Goal: Information Seeking & Learning: Learn about a topic

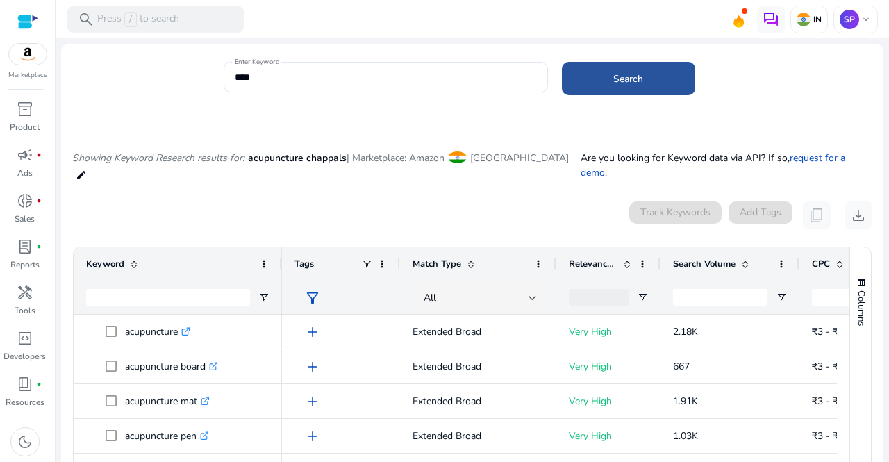
click at [618, 72] on span "Search" at bounding box center [628, 78] width 30 height 15
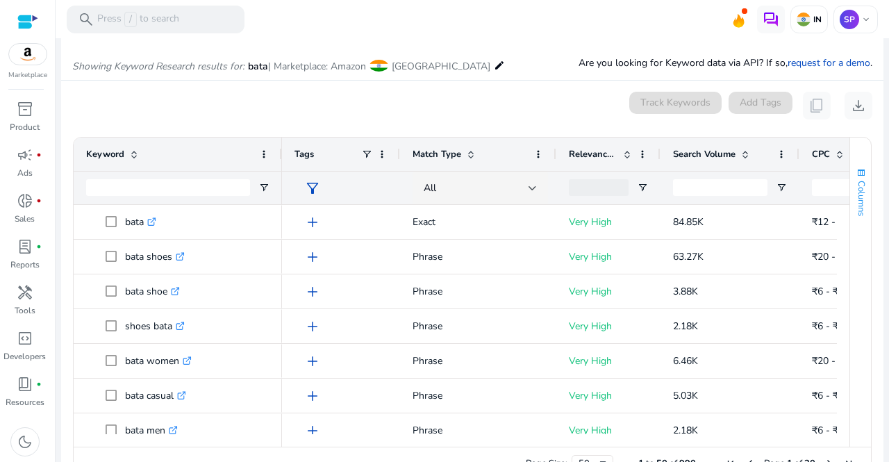
scroll to position [118, 0]
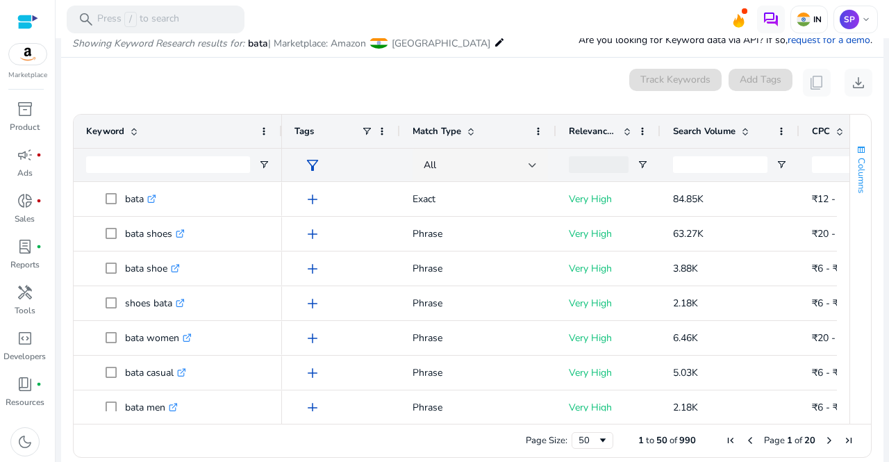
click at [850, 198] on button "Columns" at bounding box center [860, 168] width 21 height 75
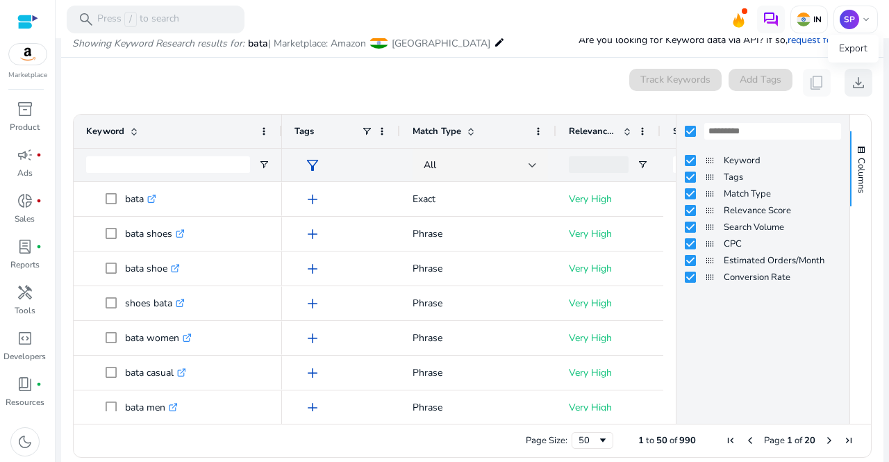
click at [852, 79] on span "download" at bounding box center [858, 82] width 17 height 17
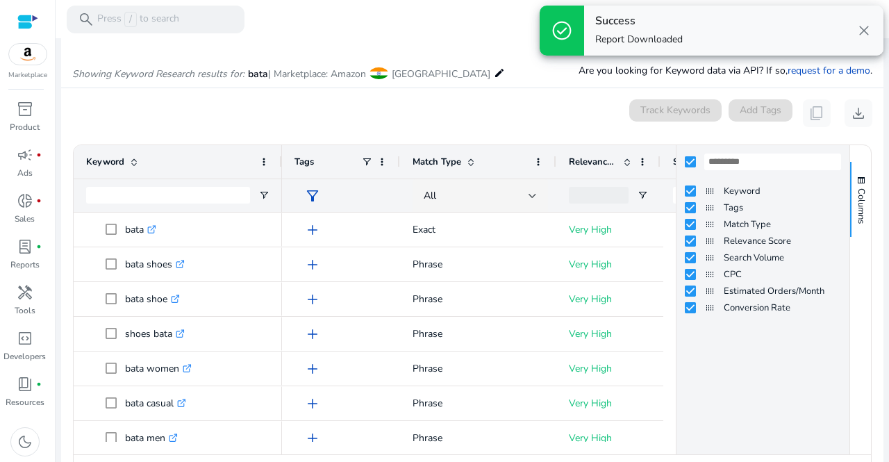
scroll to position [0, 0]
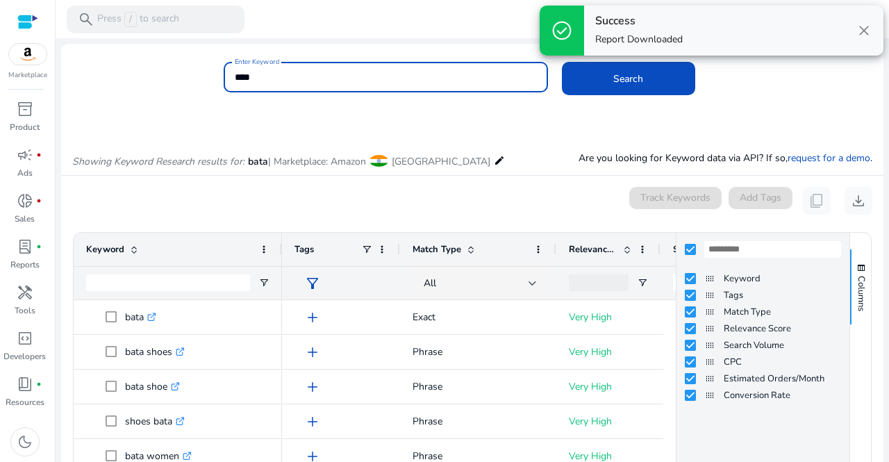
click at [299, 76] on input "****" at bounding box center [386, 76] width 302 height 15
type input "*"
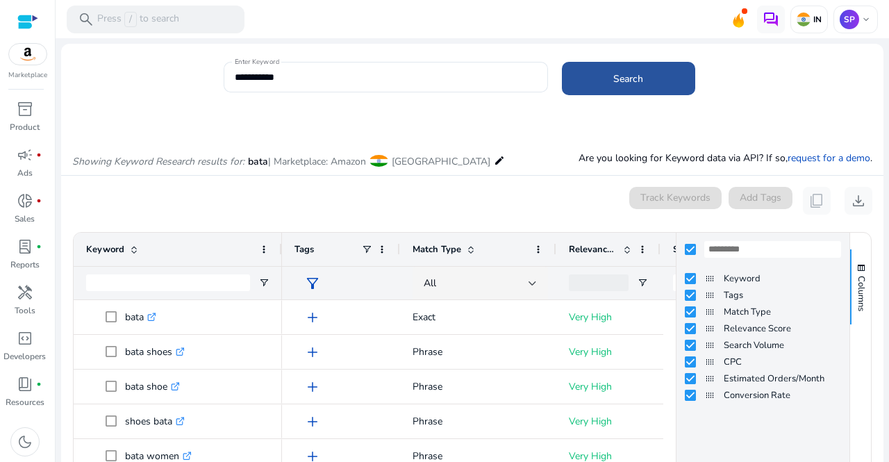
click at [626, 86] on span at bounding box center [628, 78] width 133 height 33
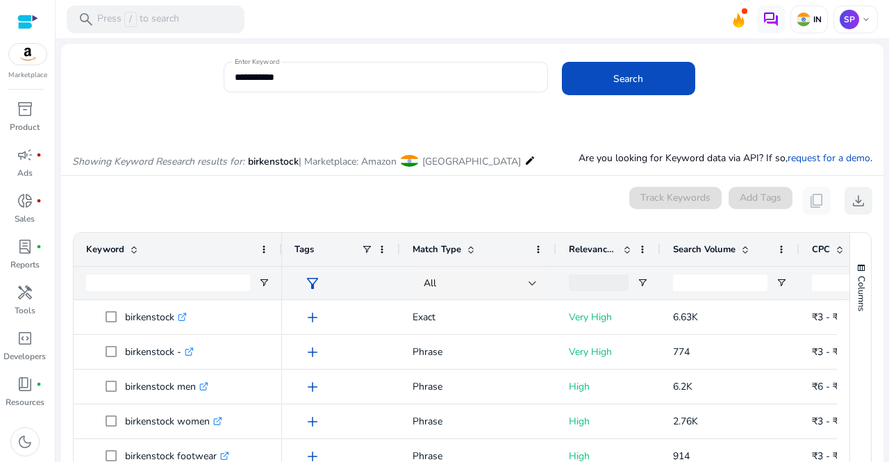
scroll to position [118, 0]
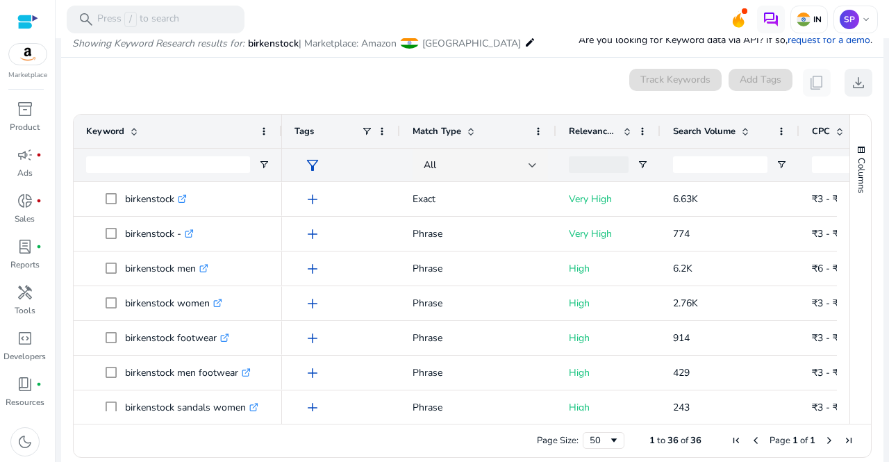
click at [852, 203] on button "Columns" at bounding box center [860, 168] width 21 height 75
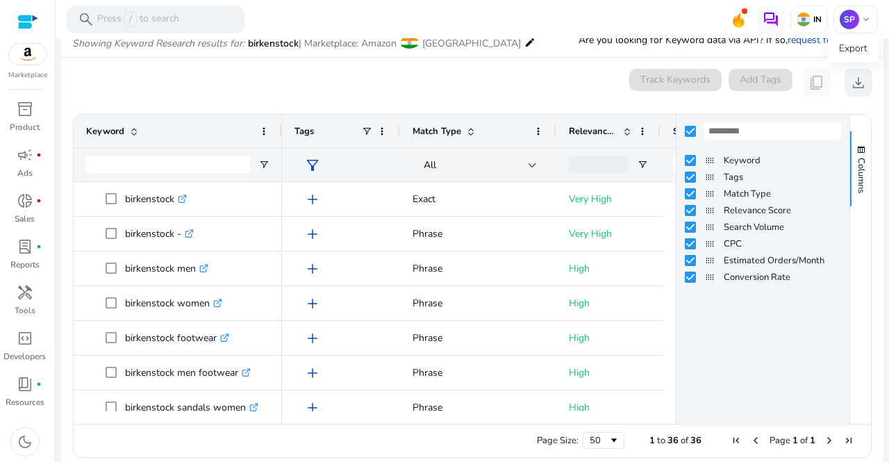
click at [855, 81] on span "download" at bounding box center [858, 82] width 17 height 17
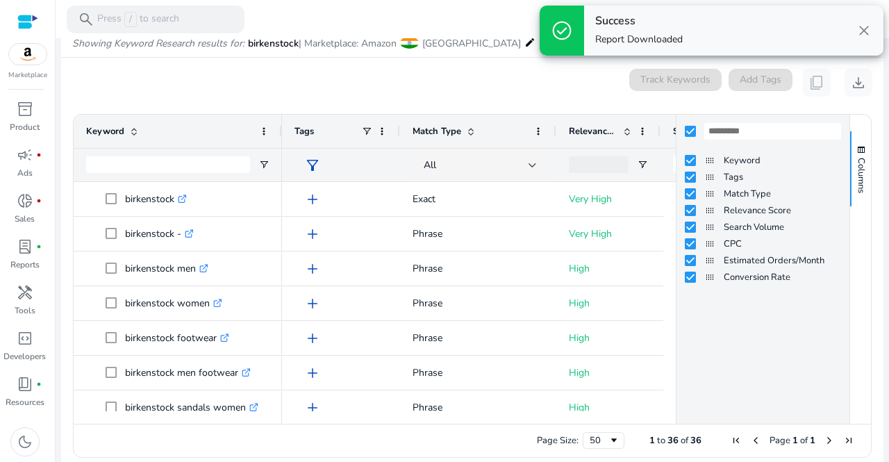
scroll to position [36, 0]
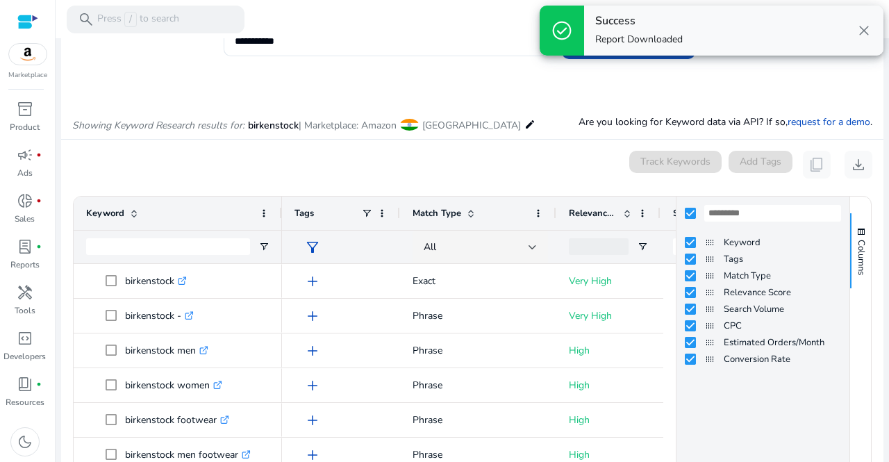
click at [292, 40] on div at bounding box center [472, 39] width 833 height 3
click at [288, 45] on input "**********" at bounding box center [386, 40] width 302 height 15
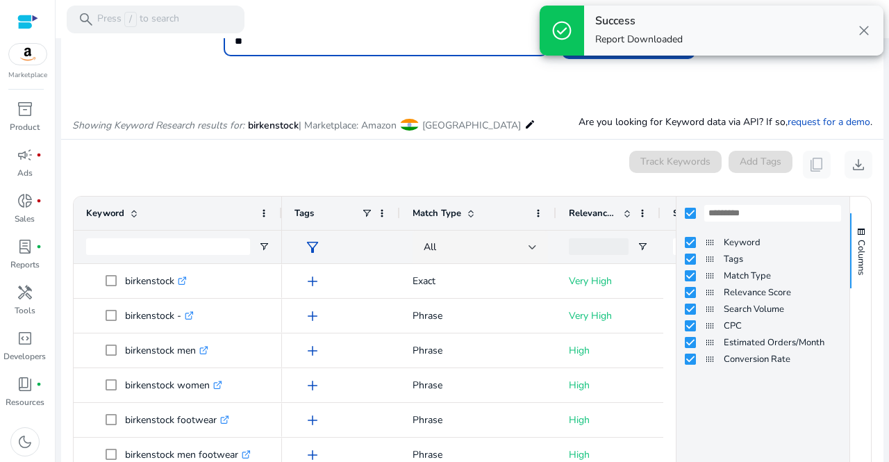
type input "*"
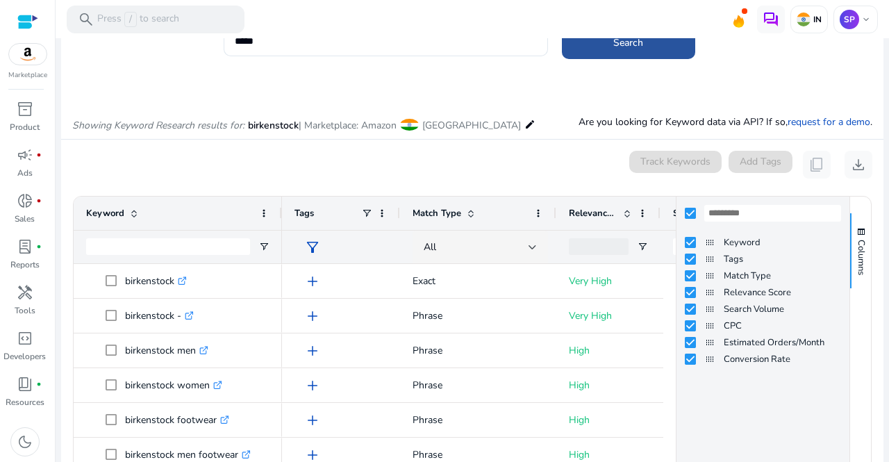
click at [639, 48] on span "Search" at bounding box center [628, 42] width 30 height 15
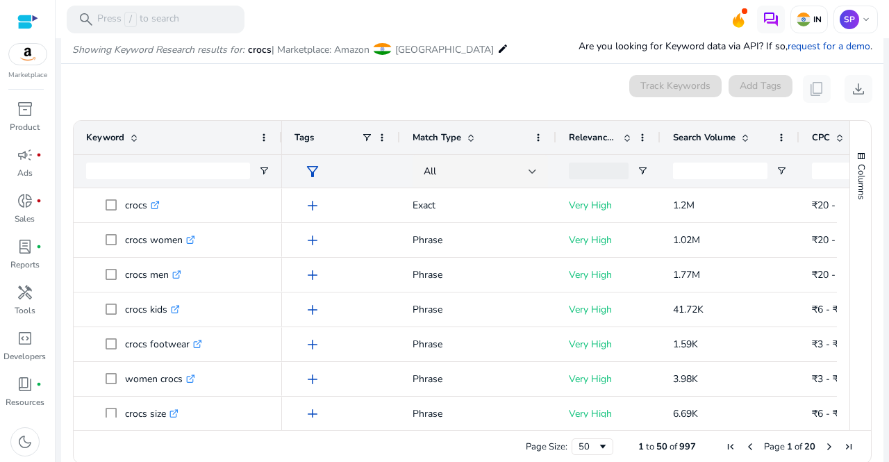
scroll to position [118, 0]
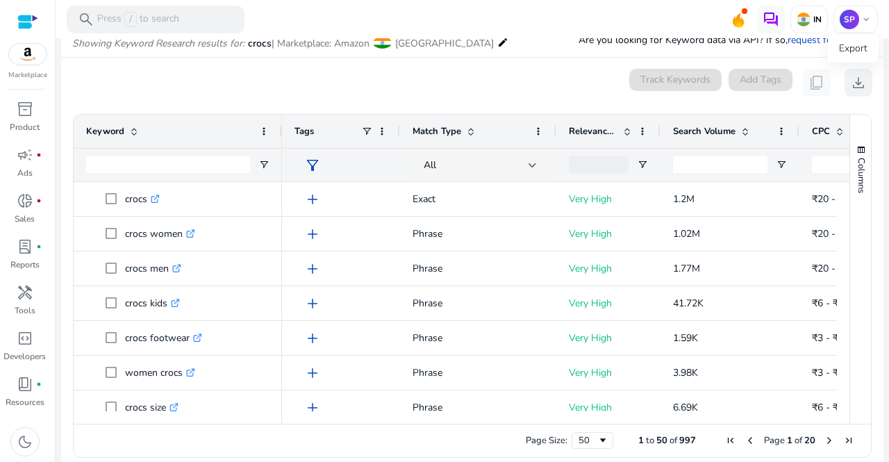
click at [852, 83] on span "download" at bounding box center [858, 82] width 17 height 17
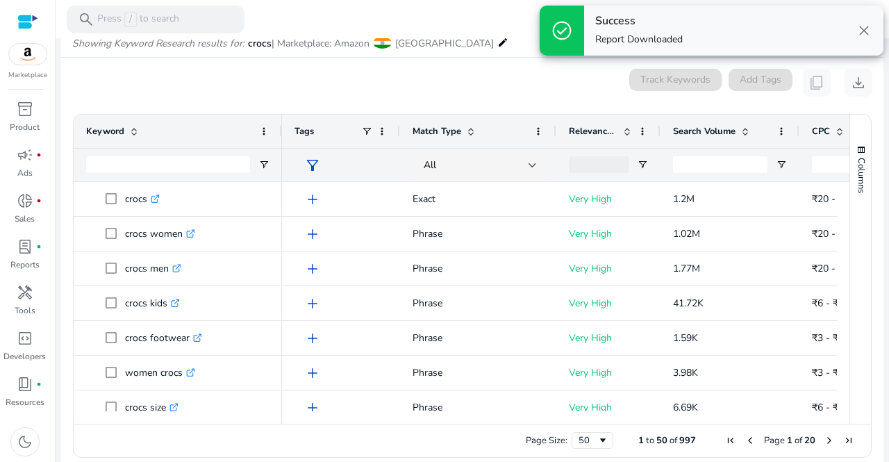
scroll to position [0, 0]
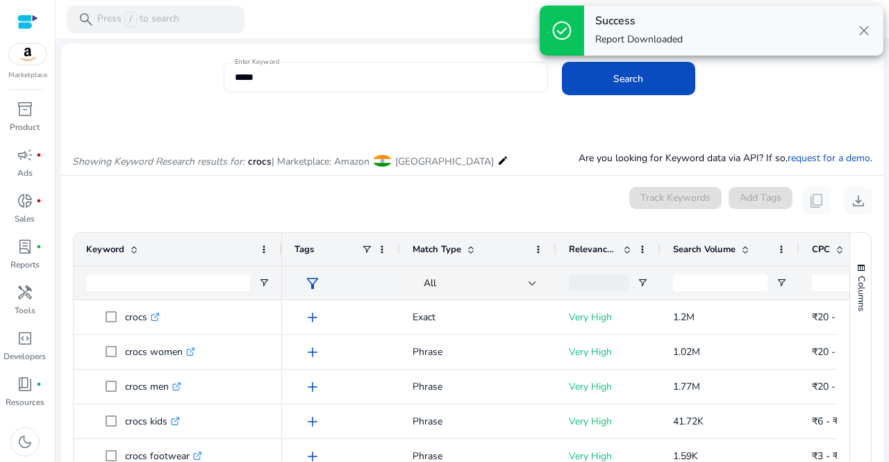
click at [318, 83] on input "*****" at bounding box center [386, 76] width 302 height 15
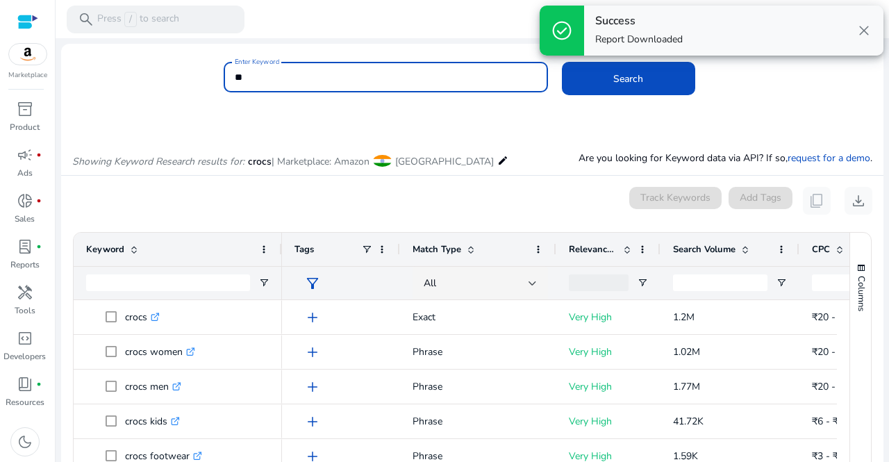
type input "*"
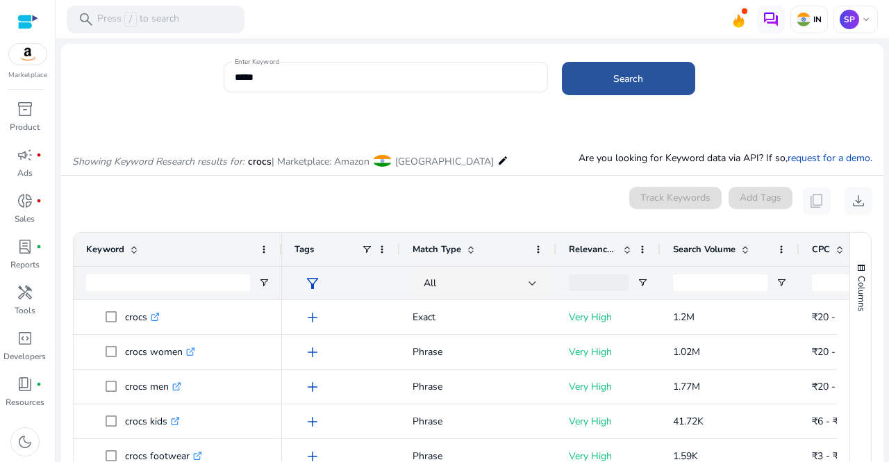
click at [601, 73] on span at bounding box center [628, 78] width 133 height 33
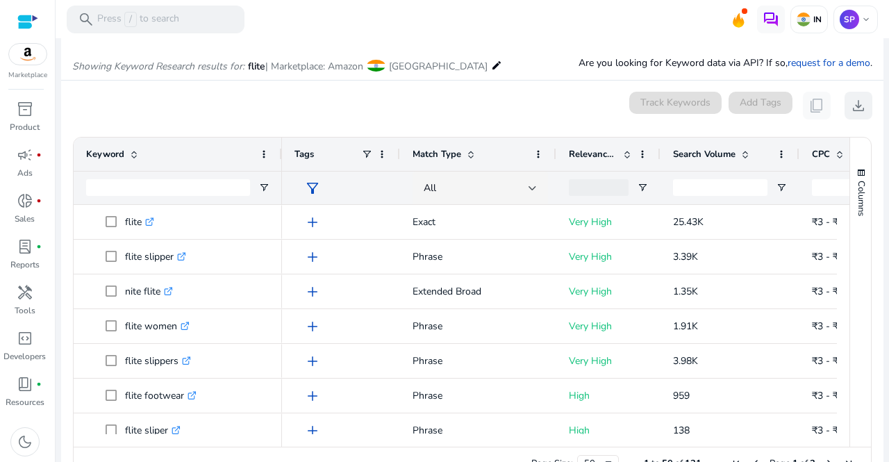
click at [855, 203] on mat-card "0 keyword(s) selected Track Keywords Add Tags content_copy download 1 to 50 of …" at bounding box center [472, 290] width 822 height 418
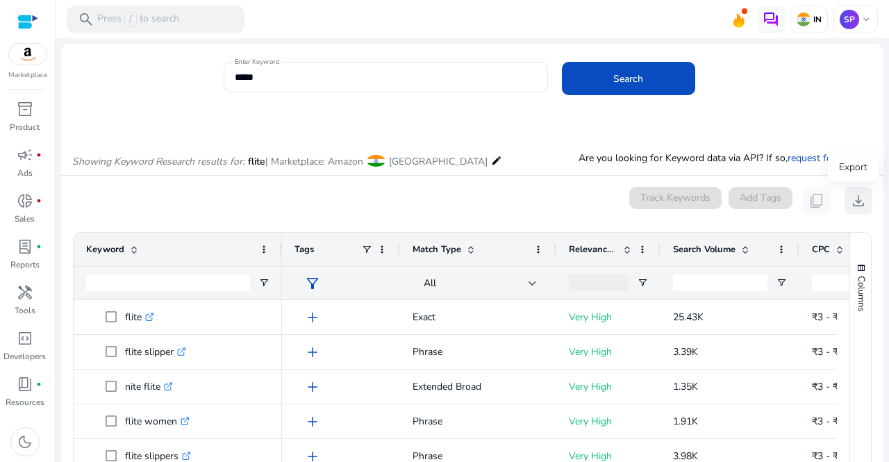
click at [851, 205] on span "download" at bounding box center [858, 200] width 17 height 17
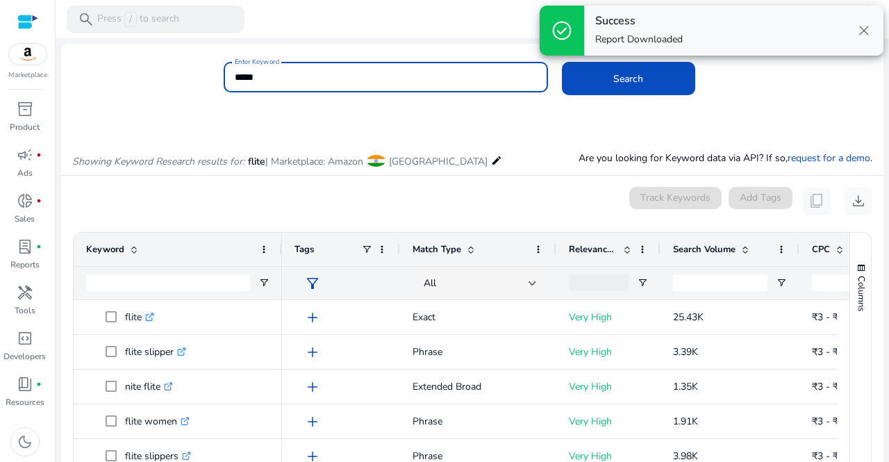
click at [335, 76] on input "*****" at bounding box center [386, 76] width 302 height 15
type input "*"
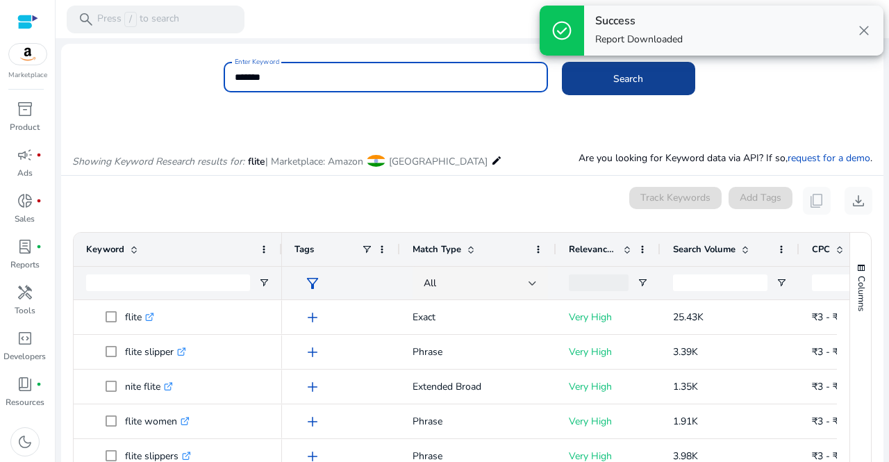
click at [602, 84] on span at bounding box center [628, 78] width 133 height 33
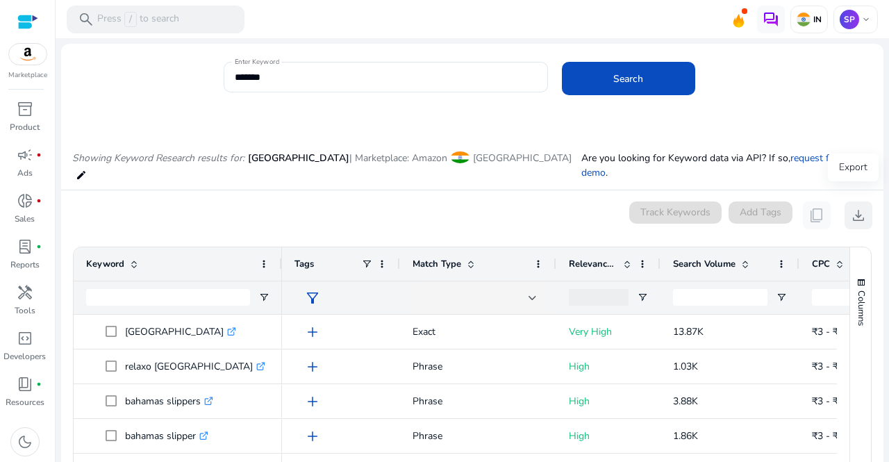
click at [854, 203] on mat-card "0 keyword(s) selected Track Keywords Add Tags content_copy download 1 to 19 of …" at bounding box center [472, 399] width 822 height 418
click at [855, 207] on span "download" at bounding box center [858, 215] width 17 height 17
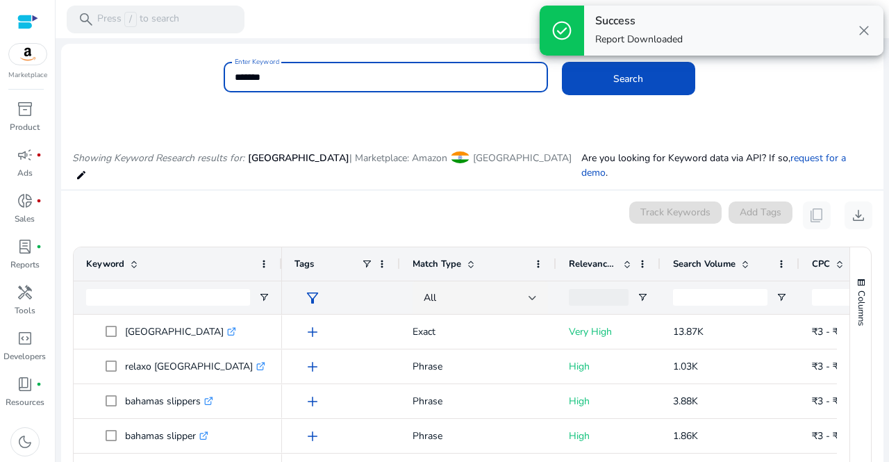
click at [292, 76] on input "*******" at bounding box center [386, 76] width 302 height 15
type input "*"
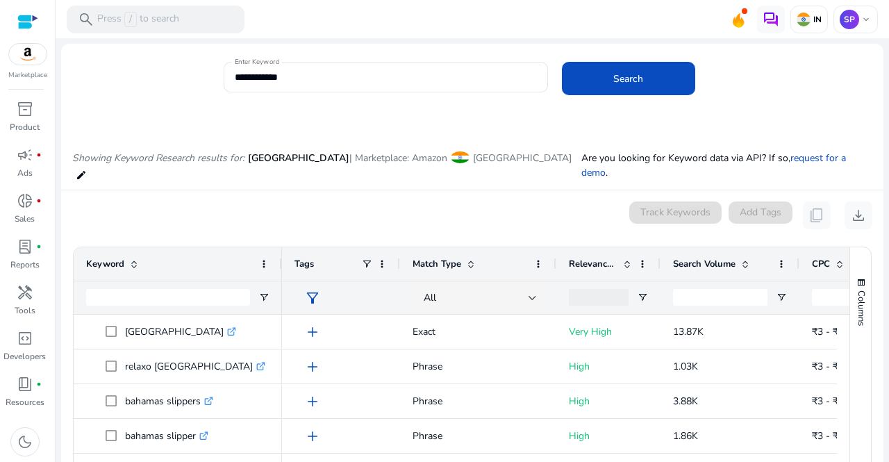
click at [608, 95] on div "**********" at bounding box center [548, 84] width 648 height 45
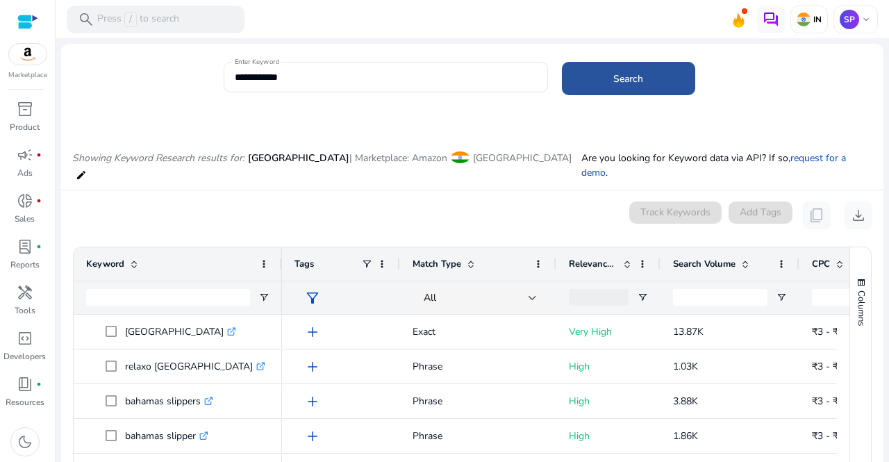
click at [607, 83] on span at bounding box center [628, 78] width 133 height 33
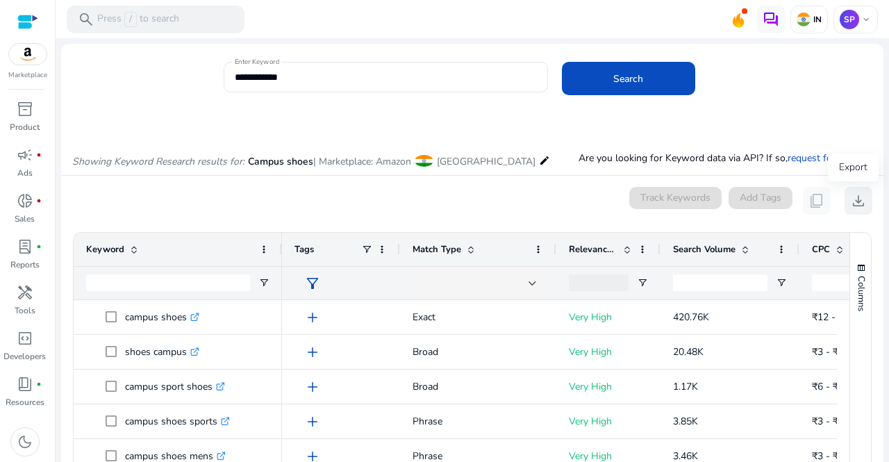
click at [850, 199] on span "download" at bounding box center [858, 200] width 17 height 17
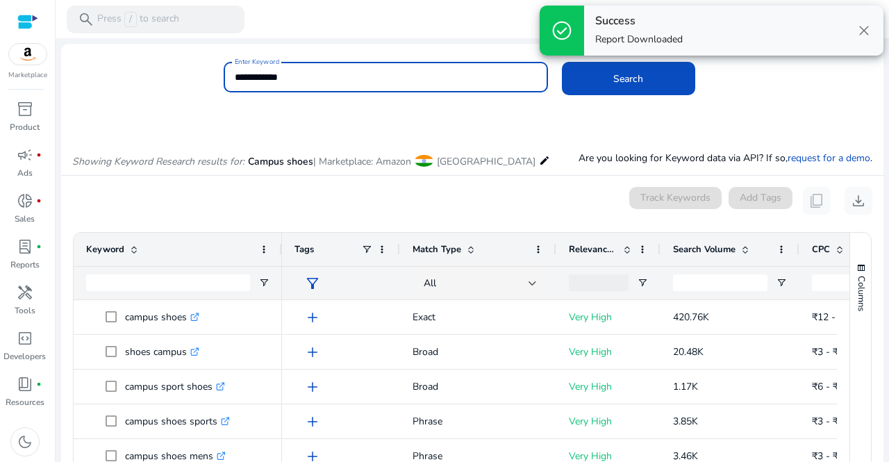
click at [292, 83] on input "**********" at bounding box center [386, 76] width 302 height 15
type input "*"
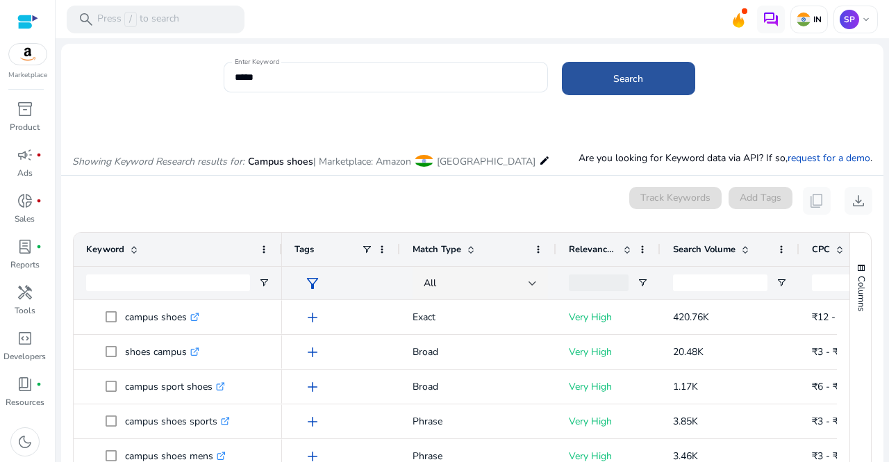
click at [628, 62] on span at bounding box center [628, 78] width 133 height 33
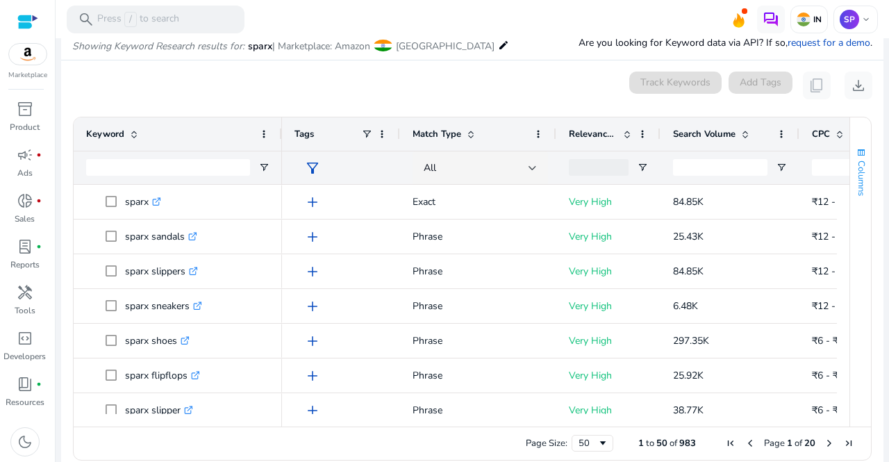
scroll to position [118, 0]
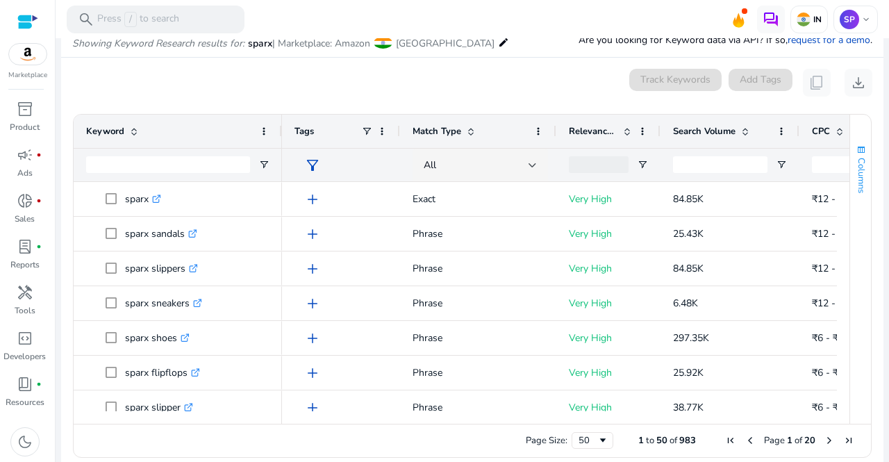
click at [852, 205] on div "Columns" at bounding box center [860, 269] width 21 height 309
click at [856, 85] on span "download" at bounding box center [858, 82] width 17 height 17
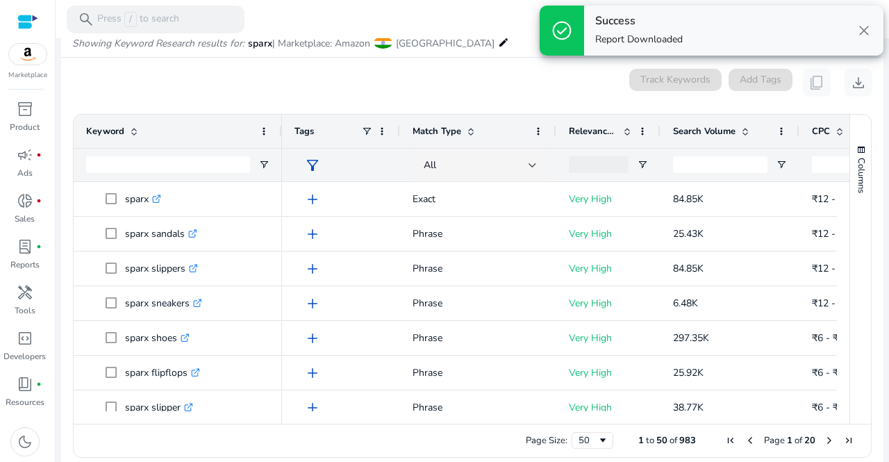
scroll to position [0, 0]
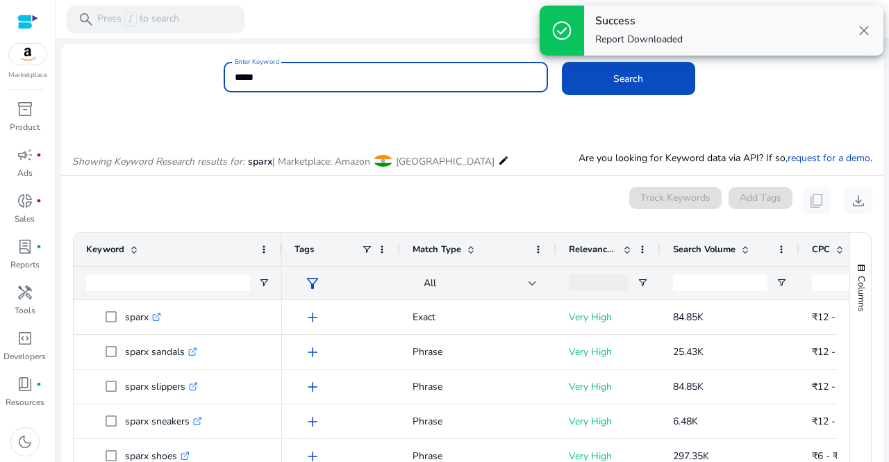
click at [351, 71] on input "*****" at bounding box center [386, 76] width 302 height 15
type input "*"
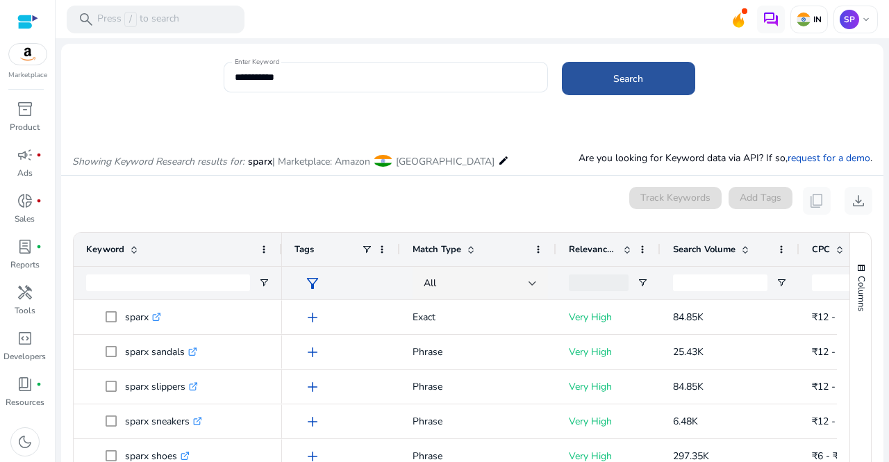
click at [591, 77] on span at bounding box center [628, 78] width 133 height 33
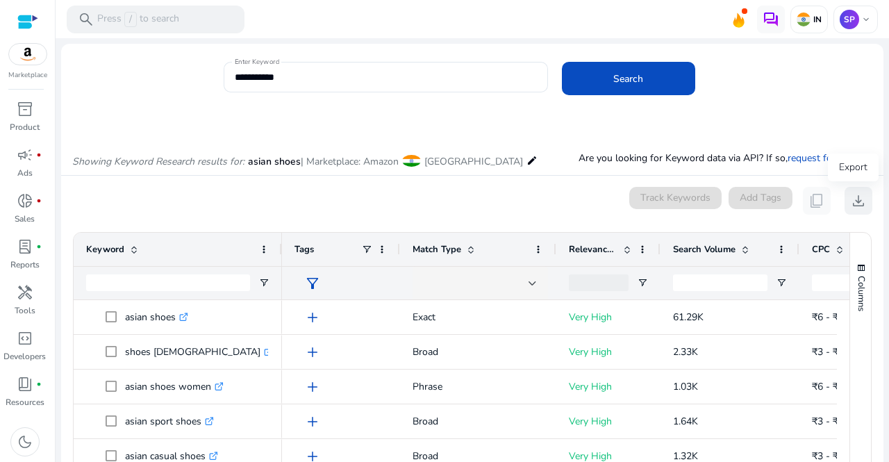
click at [851, 198] on span "download" at bounding box center [858, 200] width 17 height 17
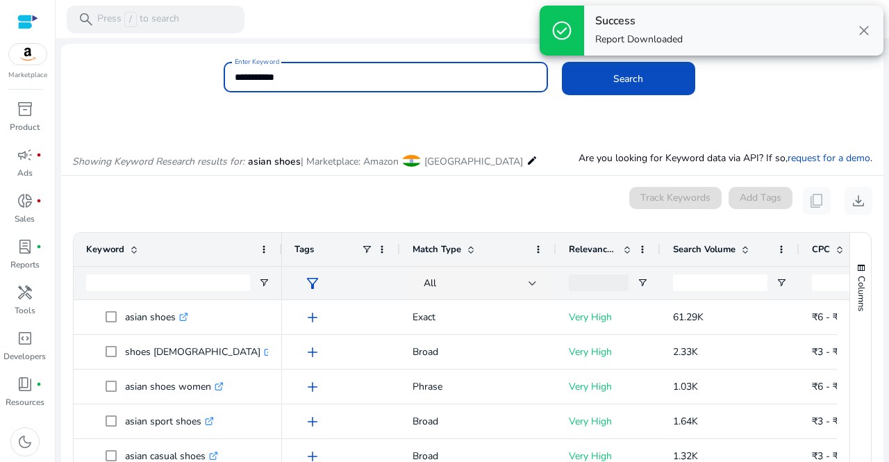
drag, startPoint x: 130, startPoint y: 80, endPoint x: 92, endPoint y: 73, distance: 38.8
click at [92, 73] on div "**********" at bounding box center [466, 84] width 811 height 45
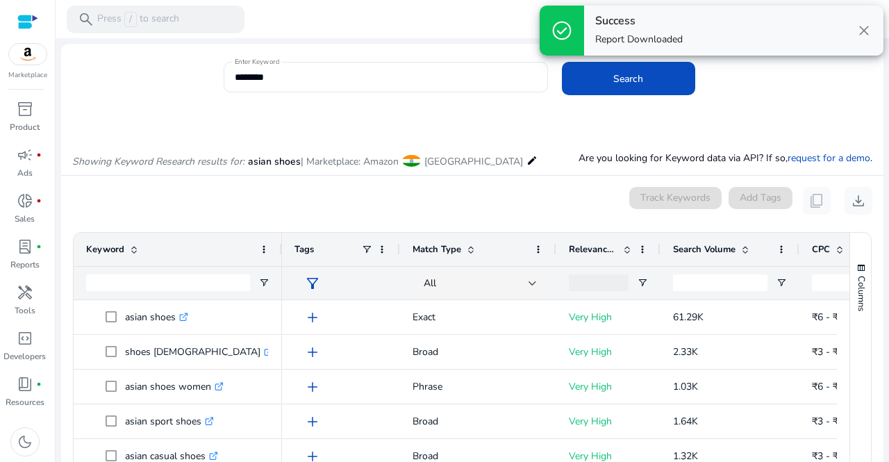
click at [150, 96] on div "Enter Keyword ******** Search" at bounding box center [466, 84] width 811 height 45
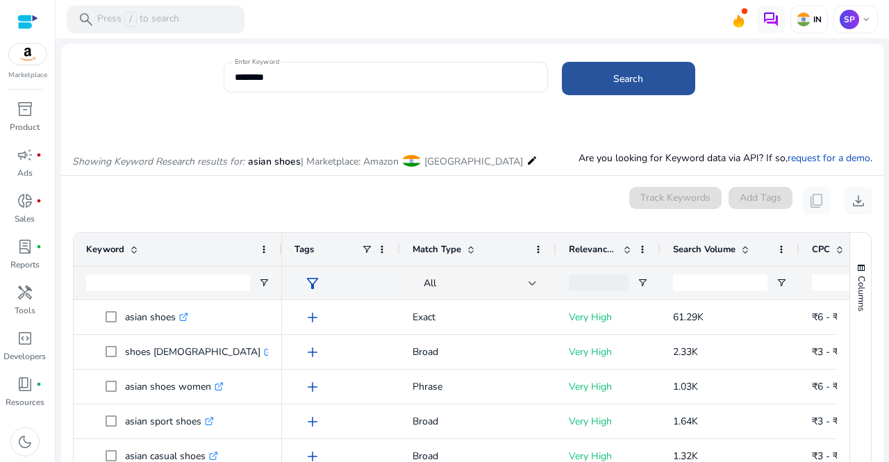
click at [652, 65] on span at bounding box center [628, 78] width 133 height 33
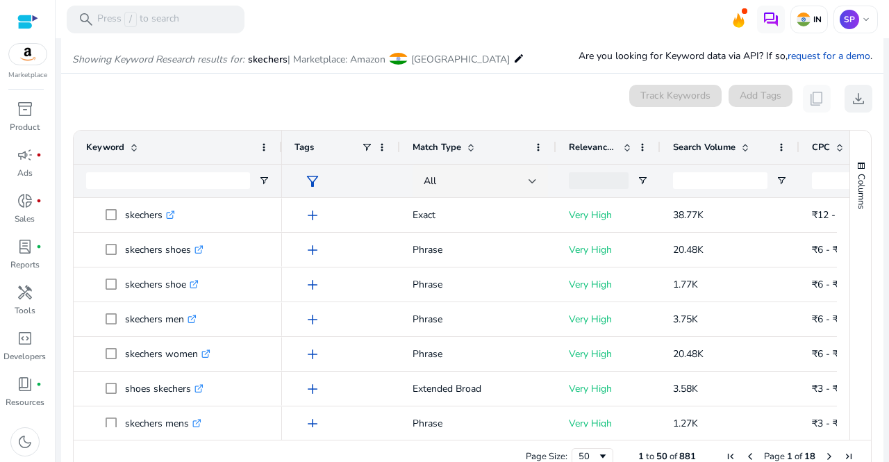
scroll to position [118, 0]
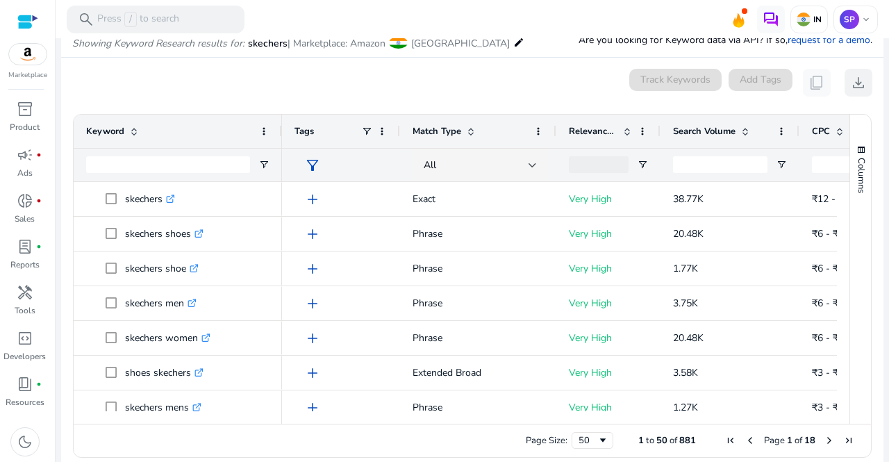
click at [852, 200] on mat-card "0 keyword(s) selected Track Keywords Add Tags content_copy download 1 to 50 of …" at bounding box center [472, 267] width 822 height 418
click at [851, 90] on span "download" at bounding box center [858, 82] width 17 height 17
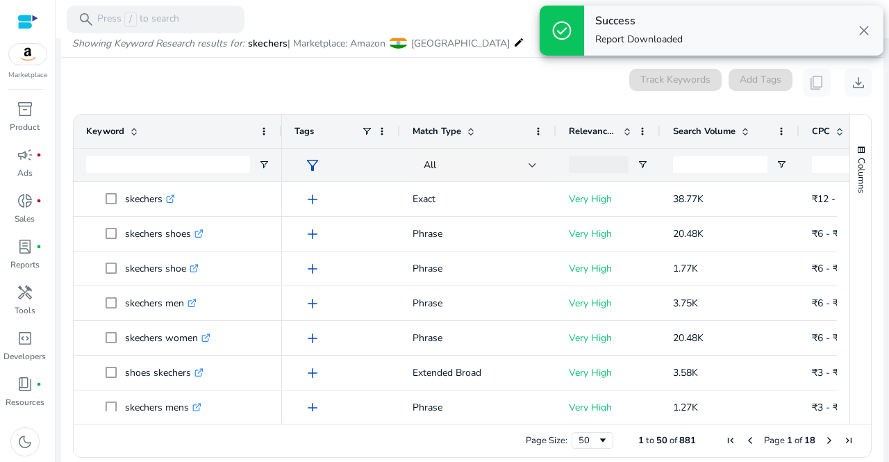
scroll to position [0, 0]
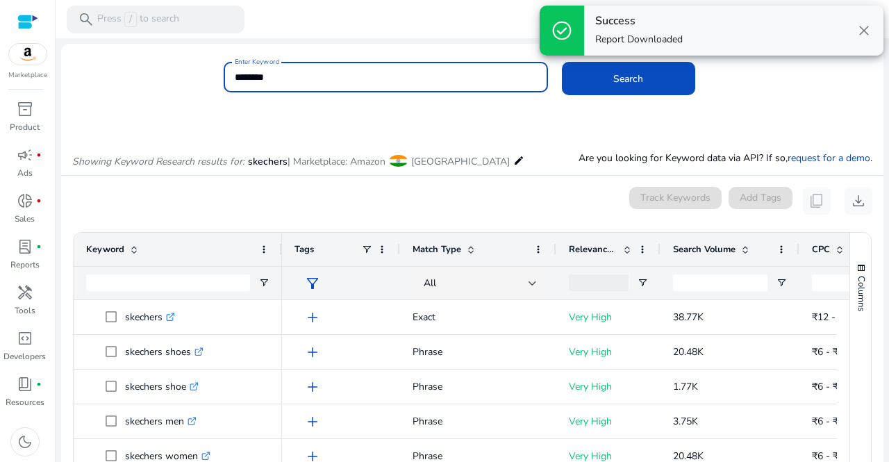
drag, startPoint x: 292, startPoint y: 73, endPoint x: 144, endPoint y: 74, distance: 147.9
click at [144, 74] on div "Enter Keyword ******** Search" at bounding box center [466, 84] width 811 height 45
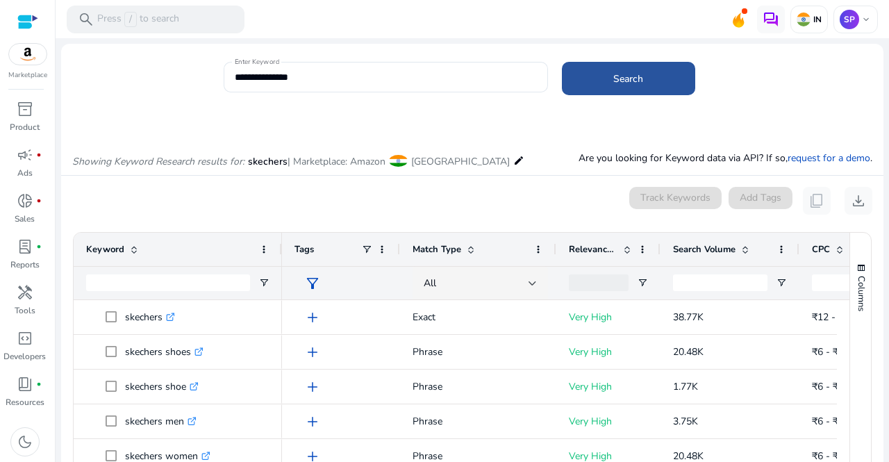
click at [609, 85] on span at bounding box center [628, 78] width 133 height 33
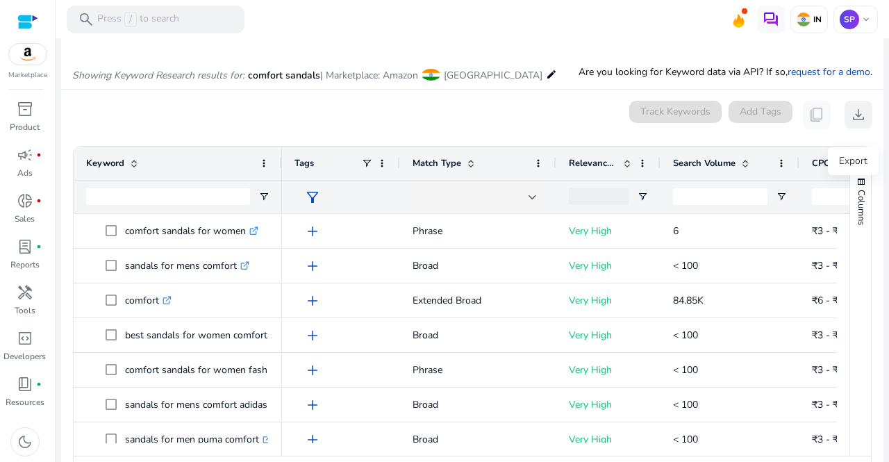
click at [853, 199] on mat-card "0 keyword(s) selected Track Keywords Add Tags content_copy download 1 to 50 of …" at bounding box center [472, 299] width 822 height 418
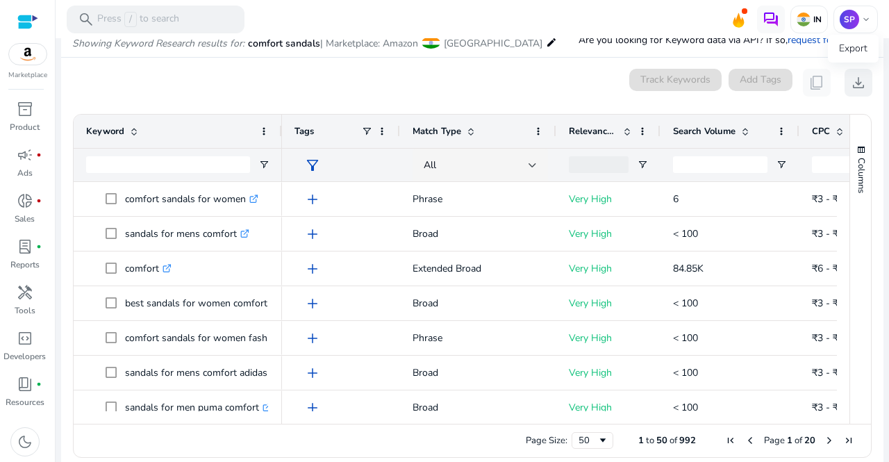
click at [852, 87] on span "download" at bounding box center [858, 82] width 17 height 17
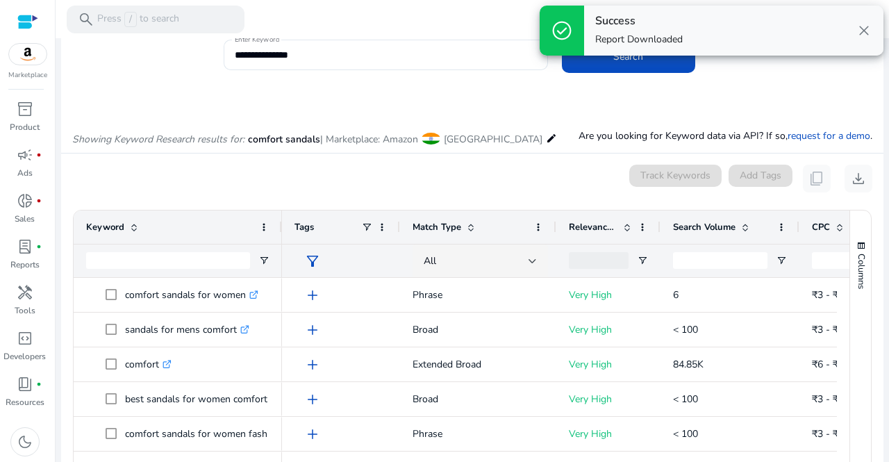
scroll to position [0, 0]
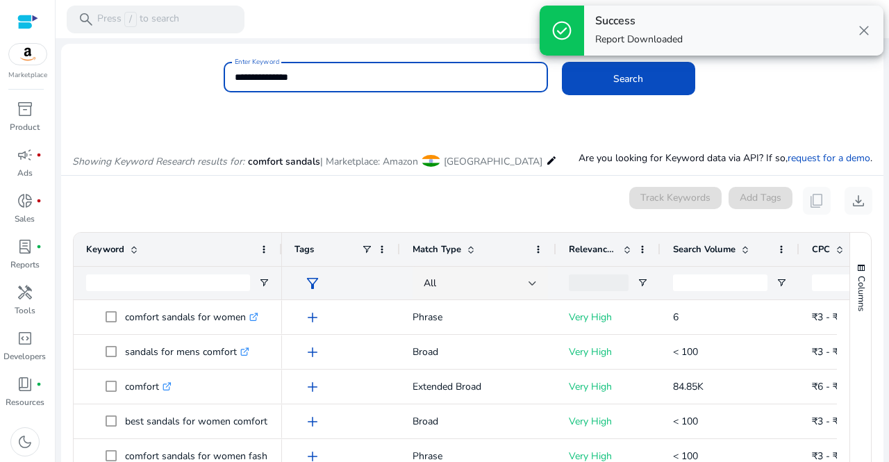
click at [339, 81] on input "**********" at bounding box center [386, 76] width 302 height 15
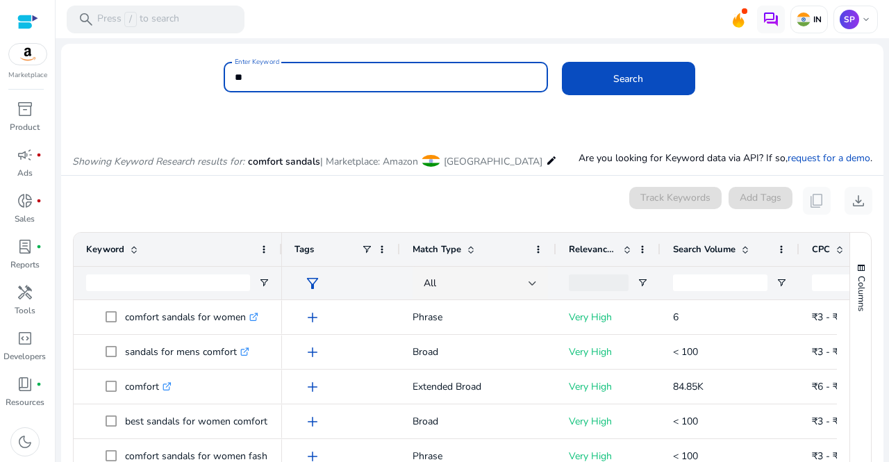
type input "*"
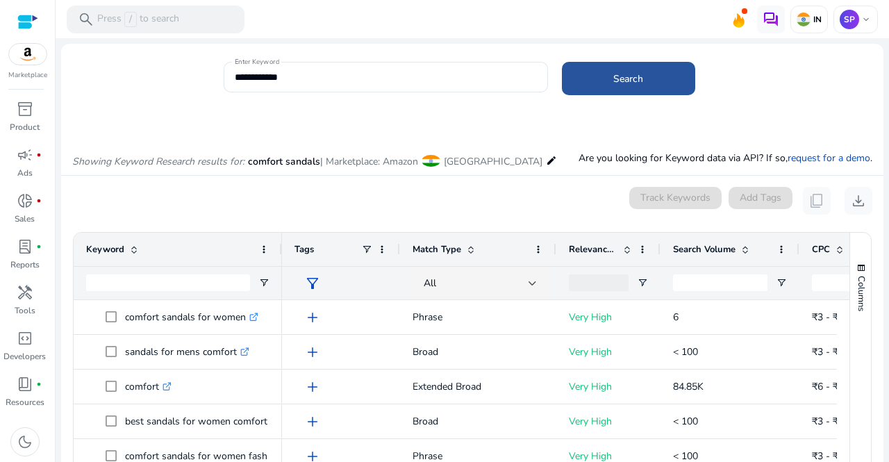
click at [589, 76] on span at bounding box center [628, 78] width 133 height 33
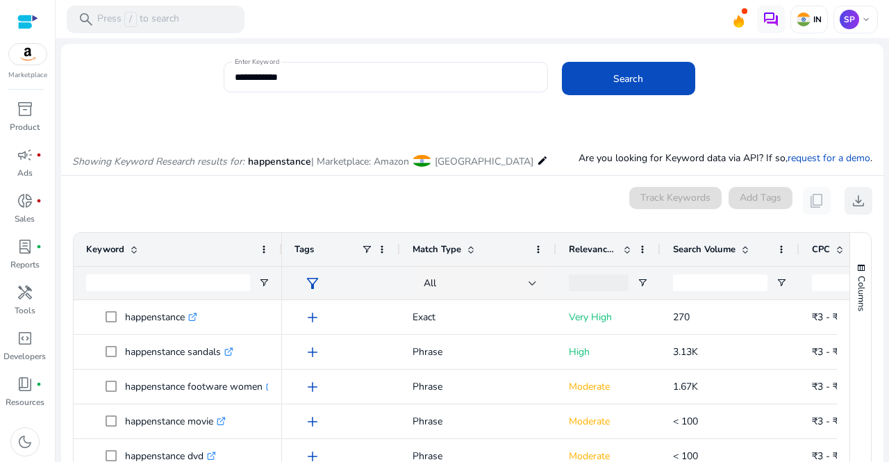
scroll to position [118, 0]
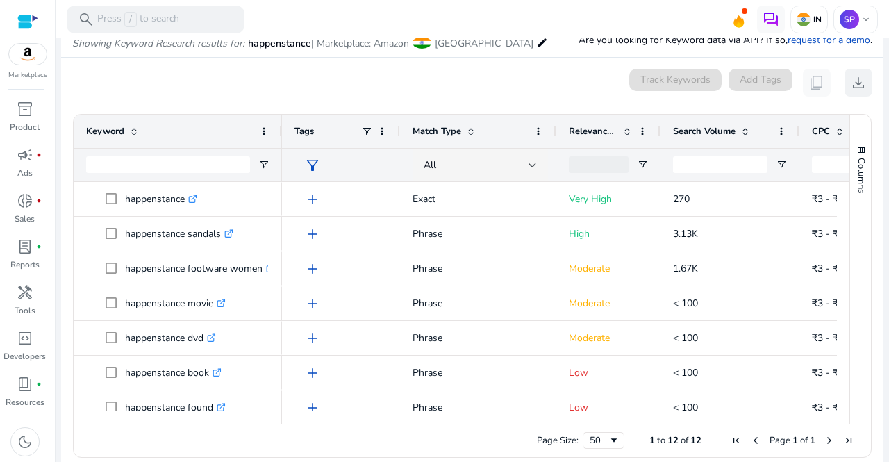
click at [852, 206] on div "Columns" at bounding box center [860, 269] width 21 height 309
click at [851, 81] on span "download" at bounding box center [858, 82] width 17 height 17
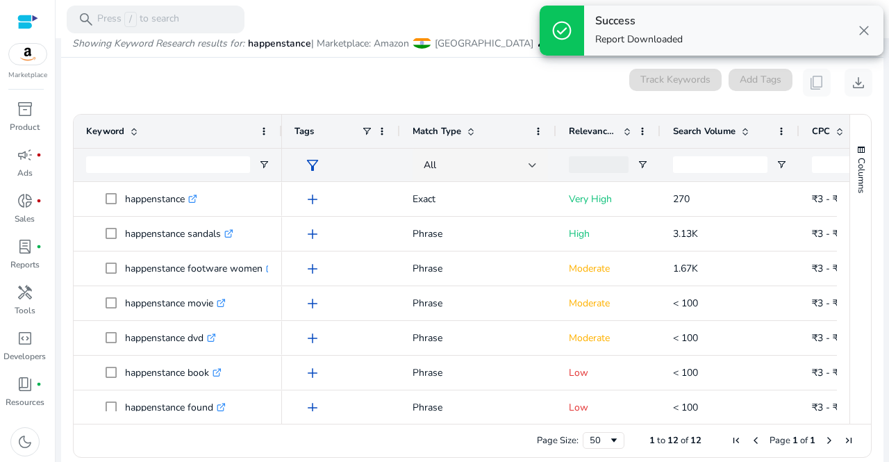
scroll to position [0, 0]
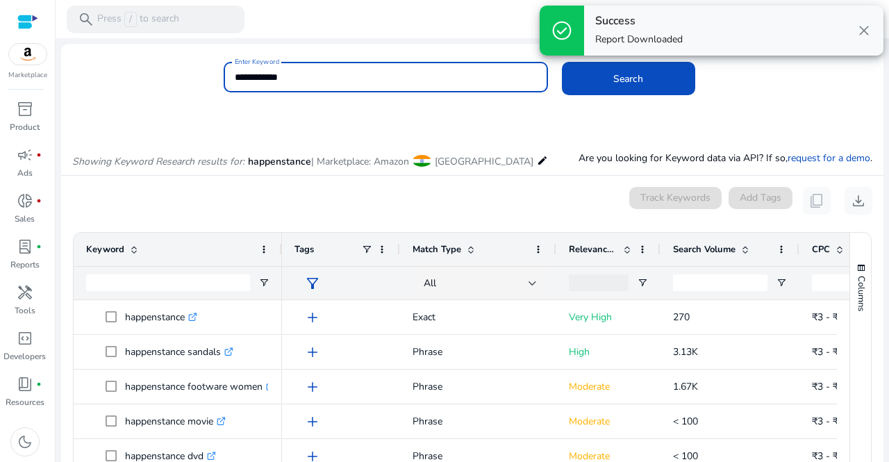
click at [305, 78] on input "**********" at bounding box center [386, 76] width 302 height 15
type input "*"
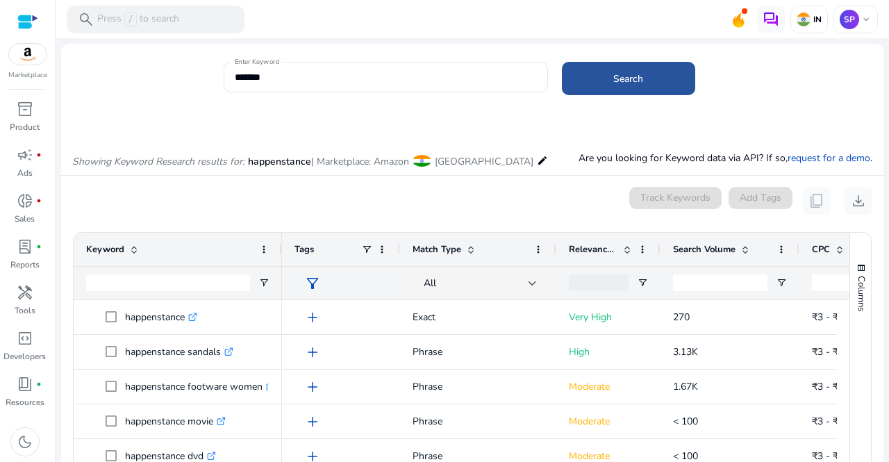
click at [672, 86] on span at bounding box center [628, 78] width 133 height 33
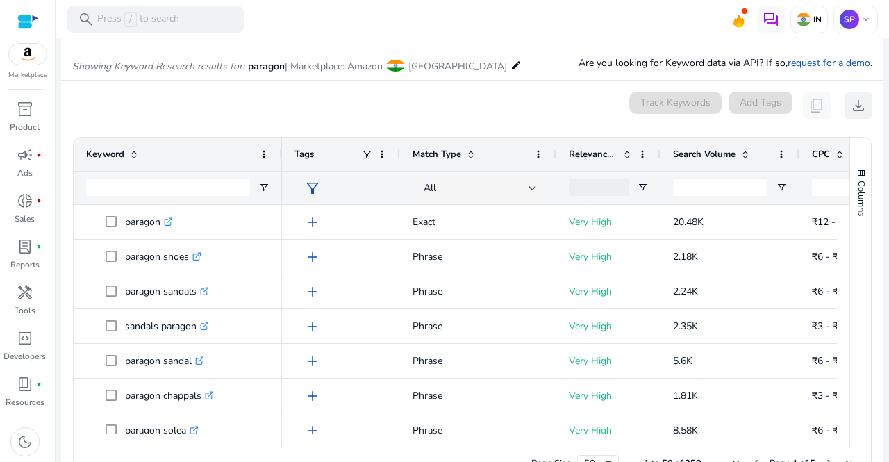
scroll to position [118, 0]
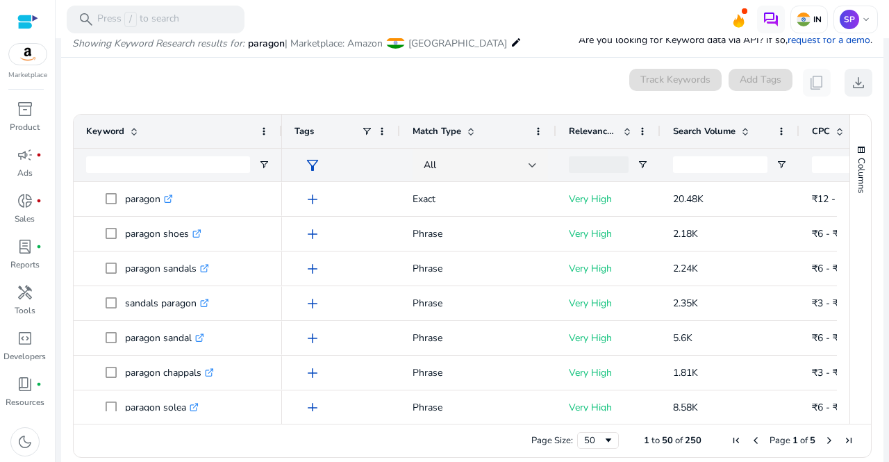
click at [859, 196] on button "Columns" at bounding box center [860, 168] width 21 height 75
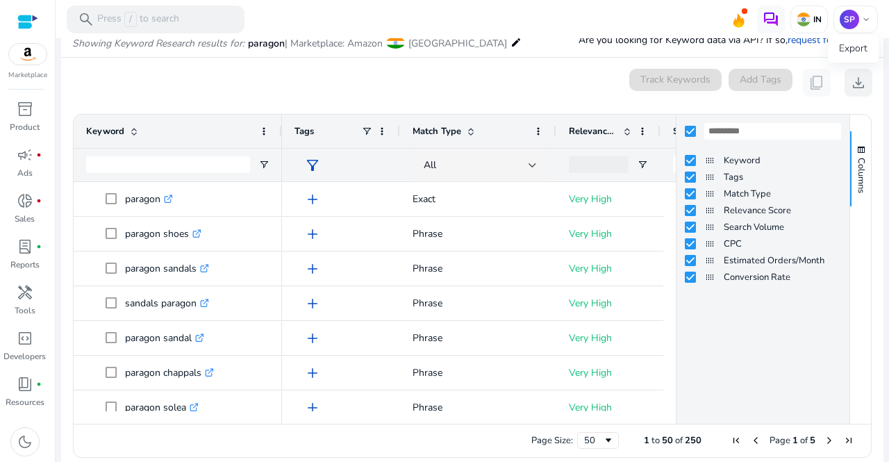
click at [853, 81] on span "download" at bounding box center [858, 82] width 17 height 17
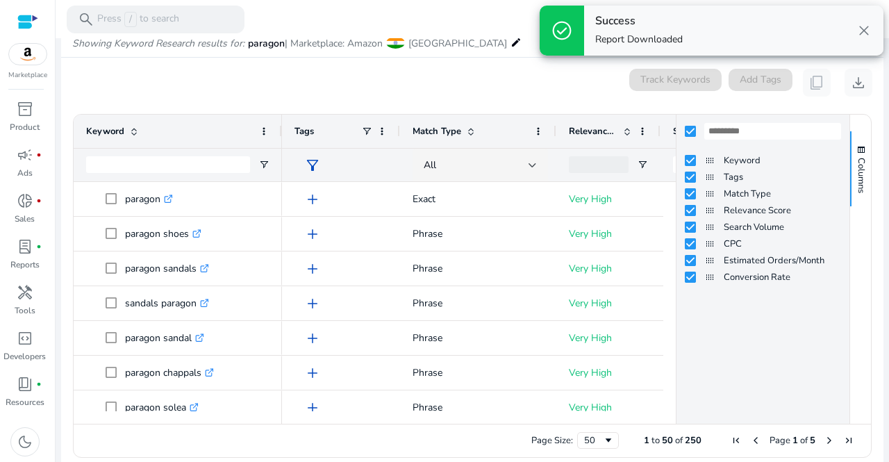
scroll to position [0, 0]
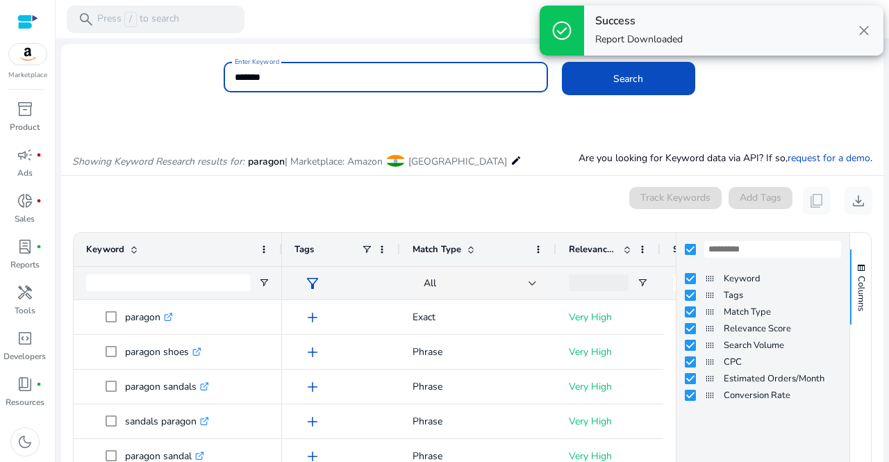
click at [290, 80] on input "*******" at bounding box center [386, 76] width 302 height 15
type input "*"
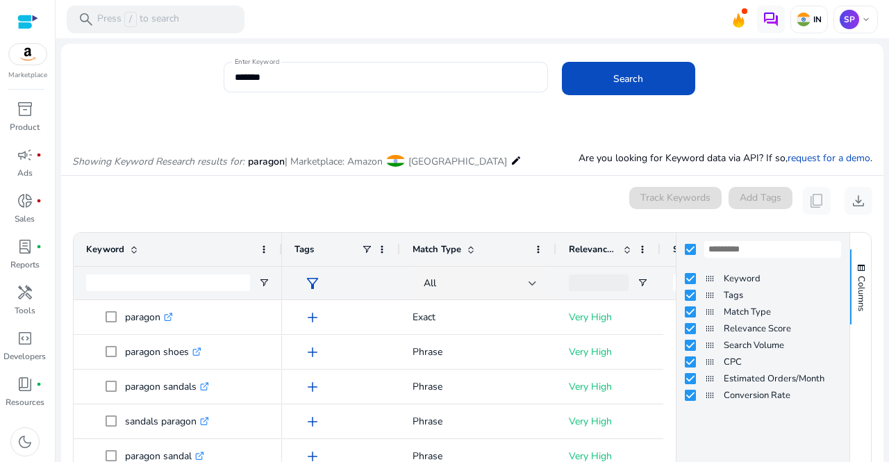
click at [348, 139] on div "Showing Keyword Research results for: paragon | Marketplace: Amazon [GEOGRAPHIC…" at bounding box center [472, 146] width 822 height 57
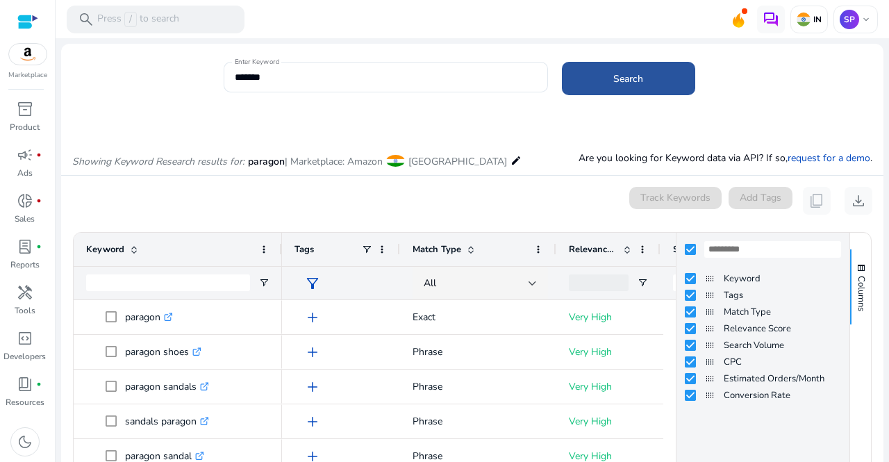
click at [618, 83] on span "Search" at bounding box center [628, 78] width 30 height 15
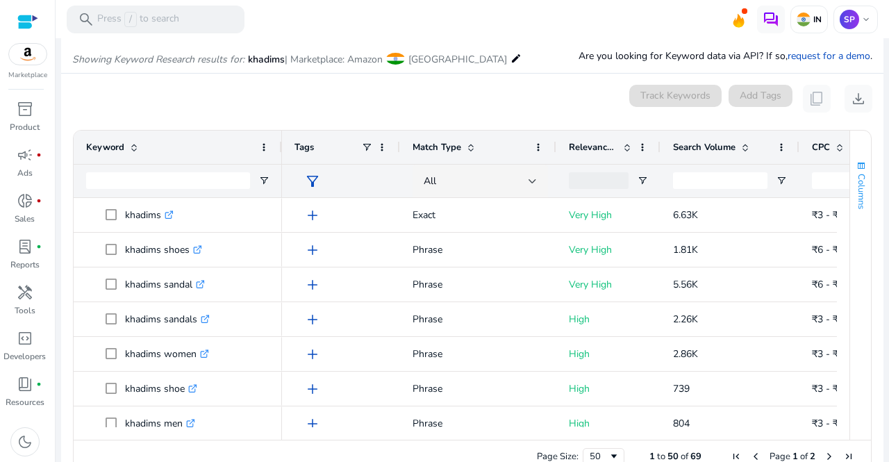
scroll to position [118, 0]
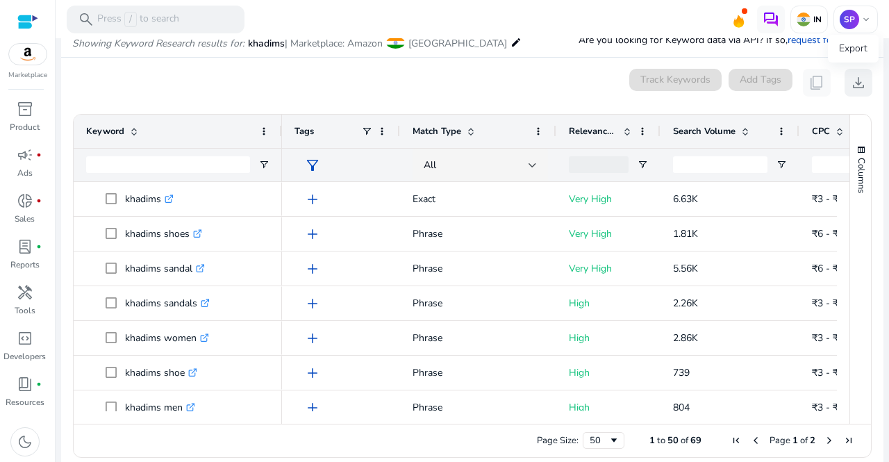
click at [854, 79] on span "download" at bounding box center [858, 82] width 17 height 17
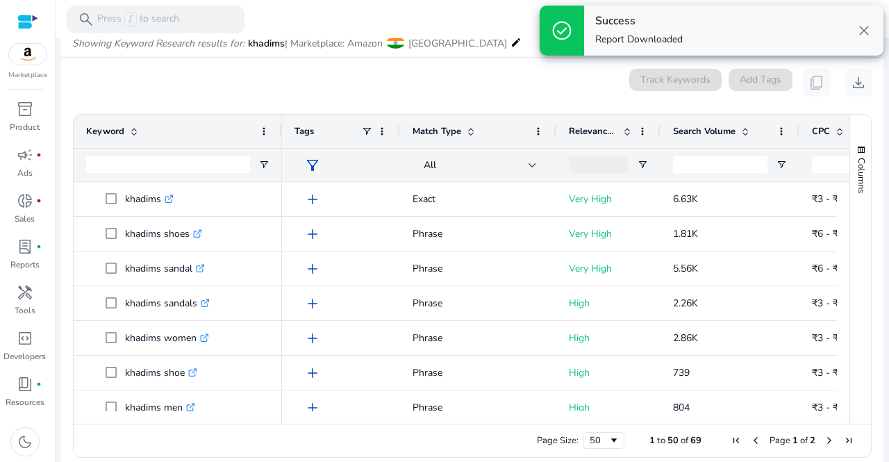
scroll to position [0, 0]
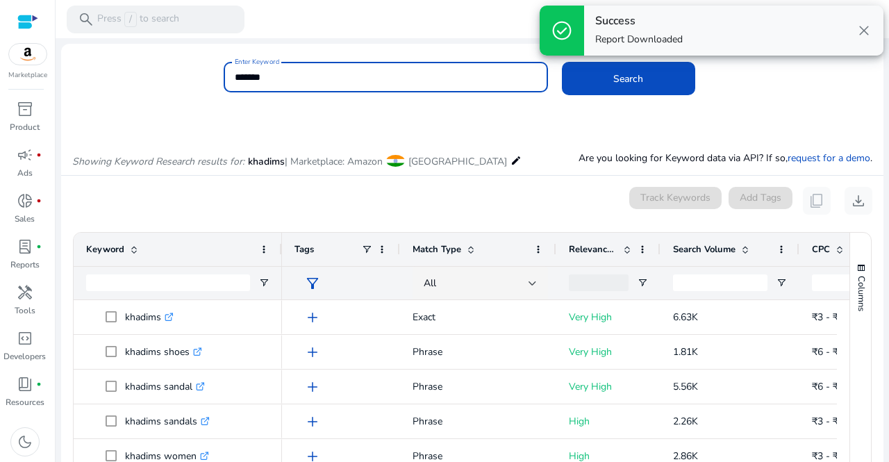
click at [351, 78] on input "*******" at bounding box center [386, 76] width 302 height 15
type input "*"
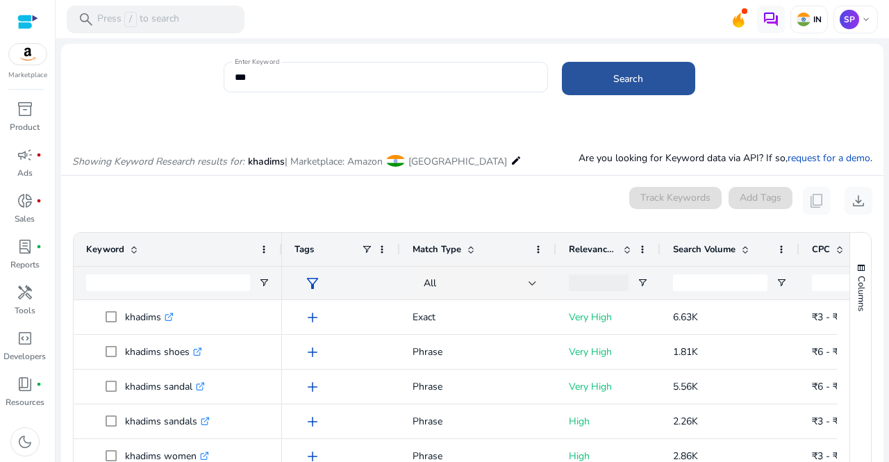
click at [597, 90] on span at bounding box center [628, 78] width 133 height 33
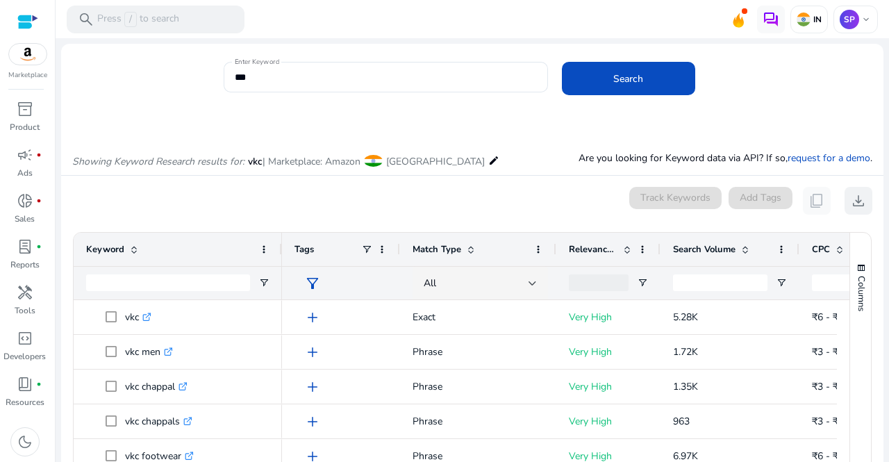
scroll to position [118, 0]
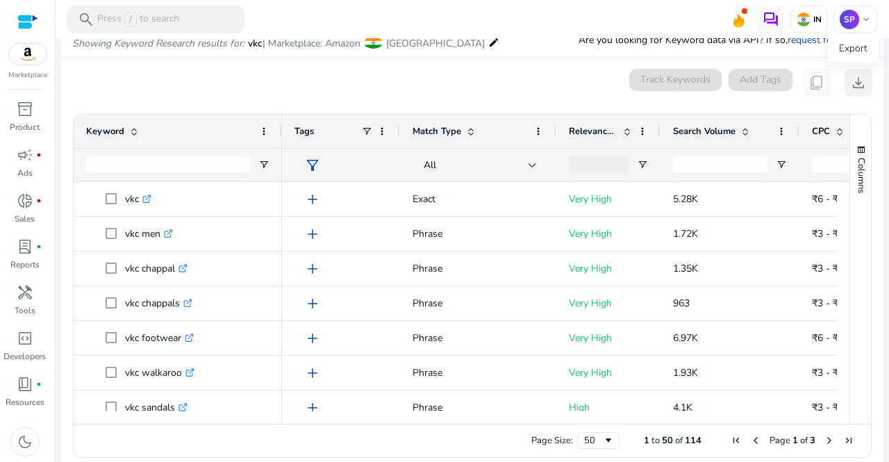
click at [852, 85] on span "download" at bounding box center [858, 82] width 17 height 17
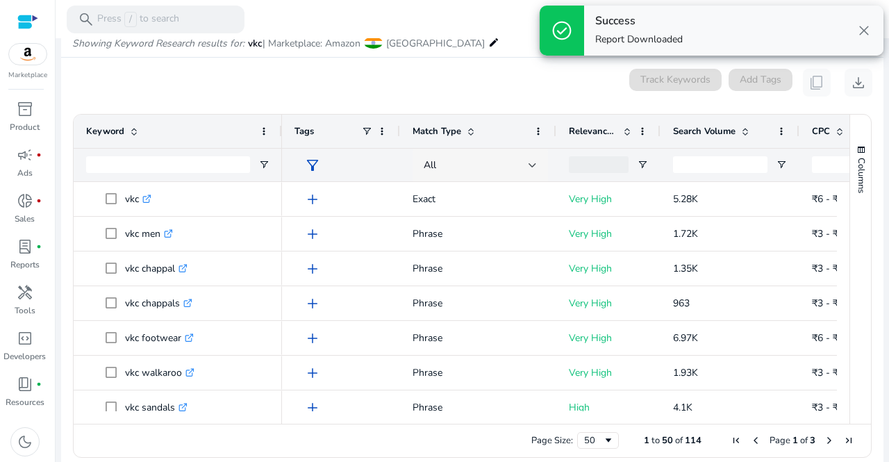
scroll to position [0, 0]
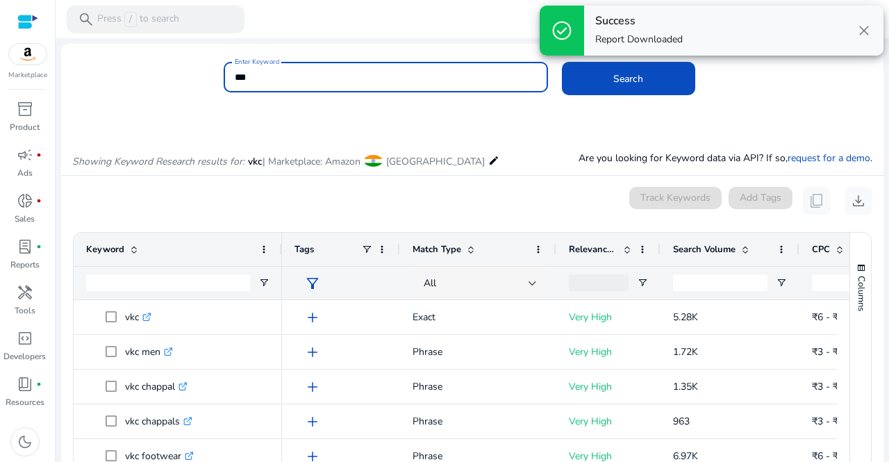
click at [273, 84] on input "***" at bounding box center [386, 76] width 302 height 15
type input "*"
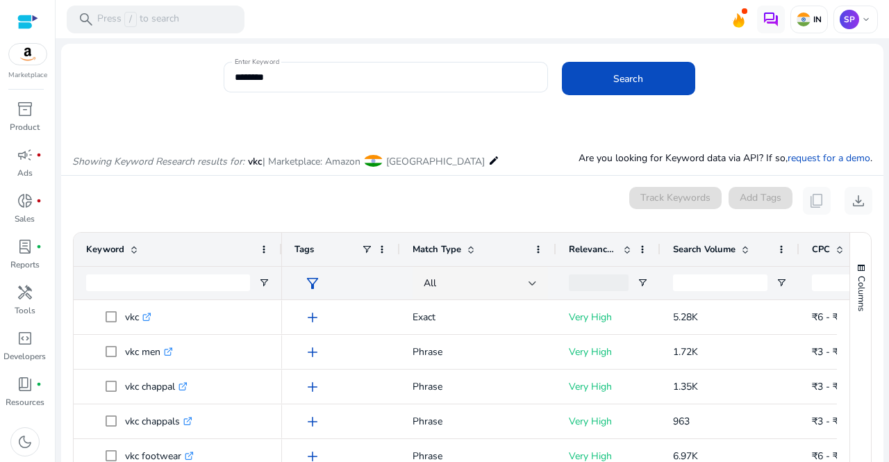
click at [292, 104] on div at bounding box center [386, 99] width 324 height 15
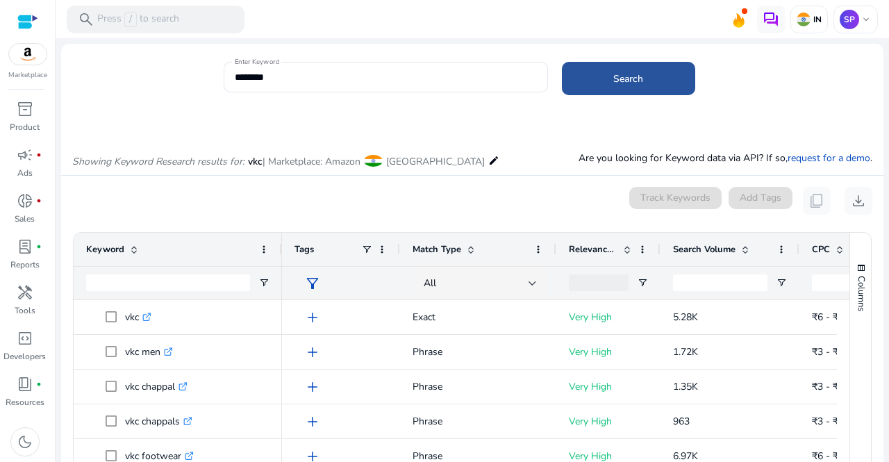
click at [633, 82] on span "Search" at bounding box center [628, 78] width 30 height 15
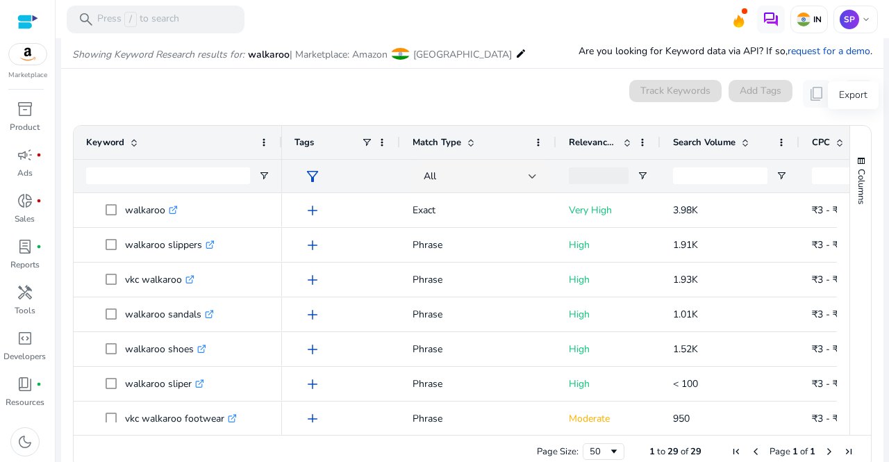
scroll to position [118, 0]
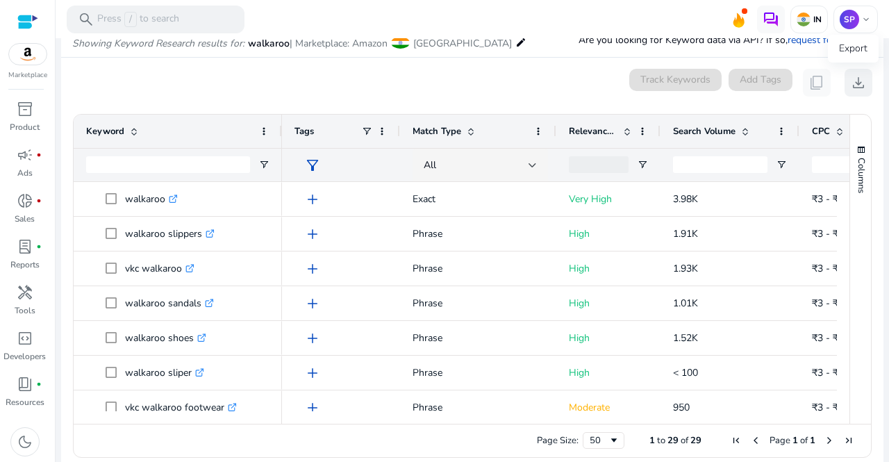
click at [851, 86] on span "download" at bounding box center [858, 82] width 17 height 17
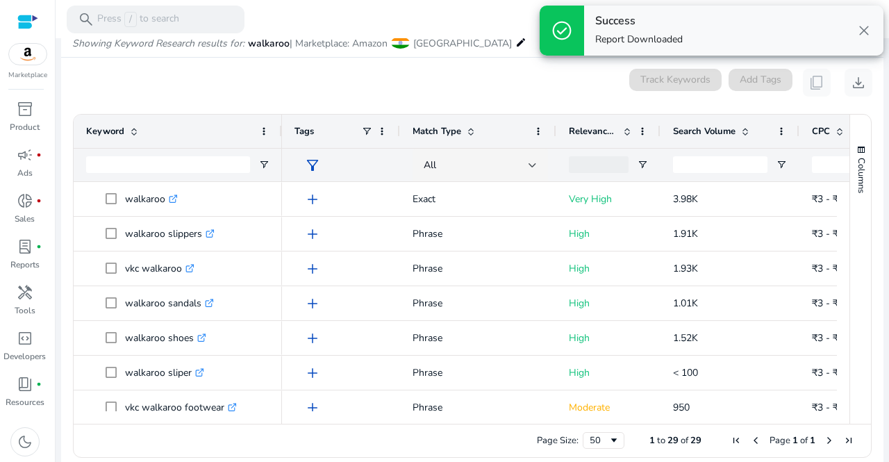
scroll to position [0, 0]
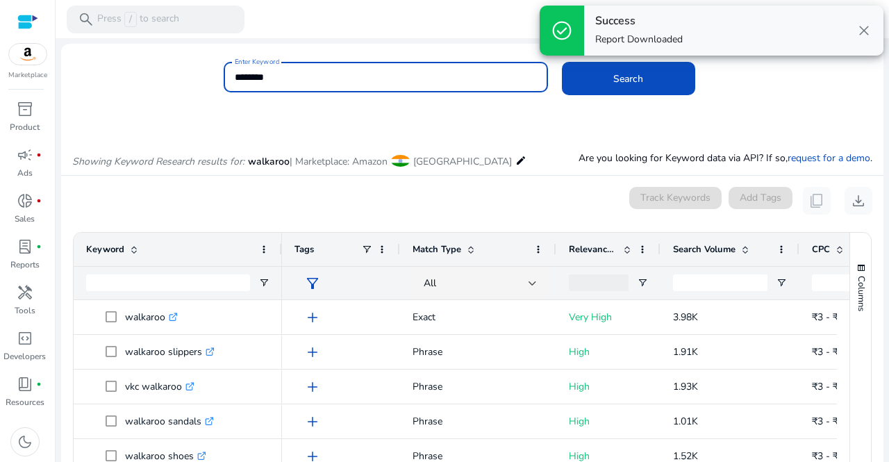
click at [340, 71] on input "********" at bounding box center [386, 76] width 302 height 15
type input "*"
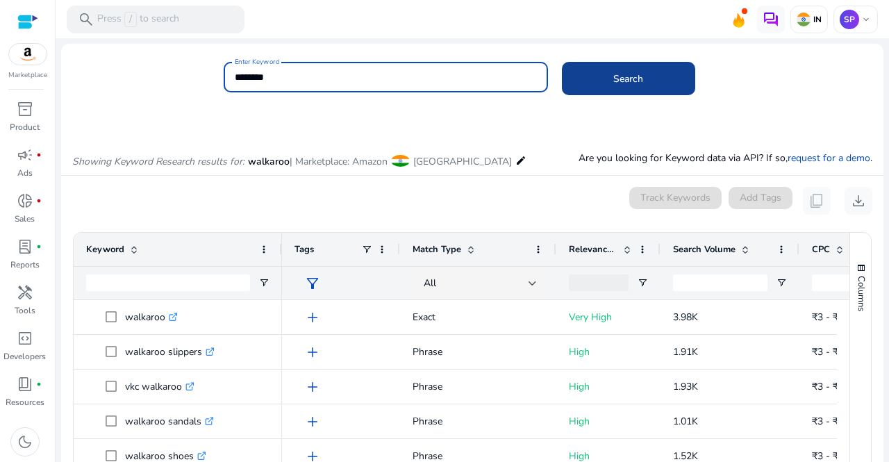
type input "********"
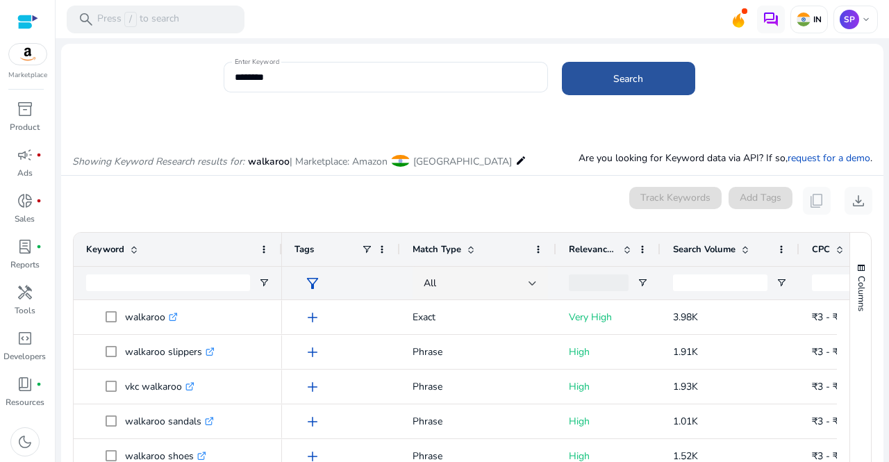
click at [614, 83] on span "Search" at bounding box center [628, 78] width 30 height 15
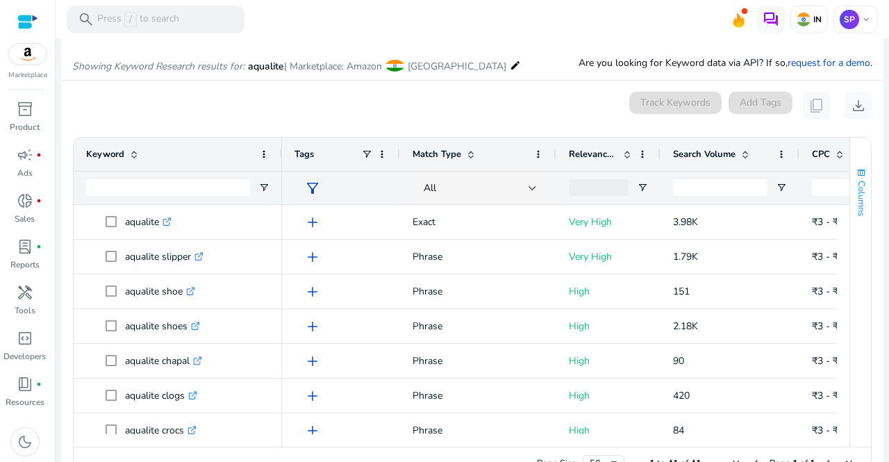
scroll to position [118, 0]
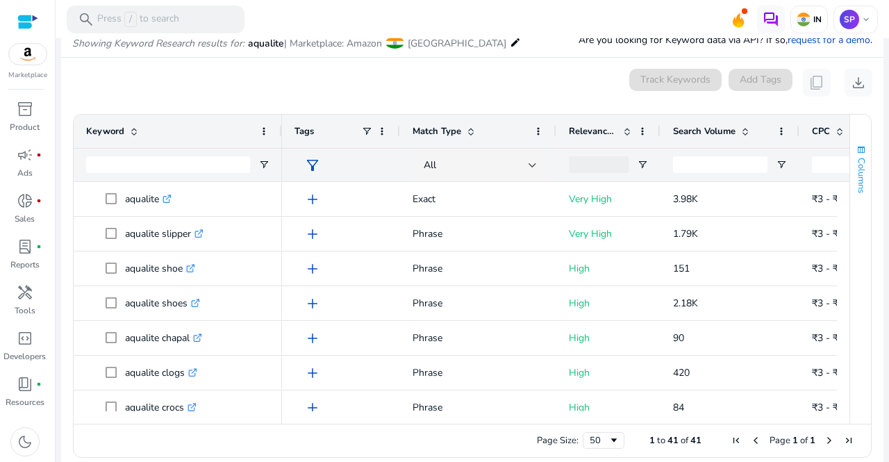
click at [851, 205] on button "Columns" at bounding box center [860, 168] width 21 height 75
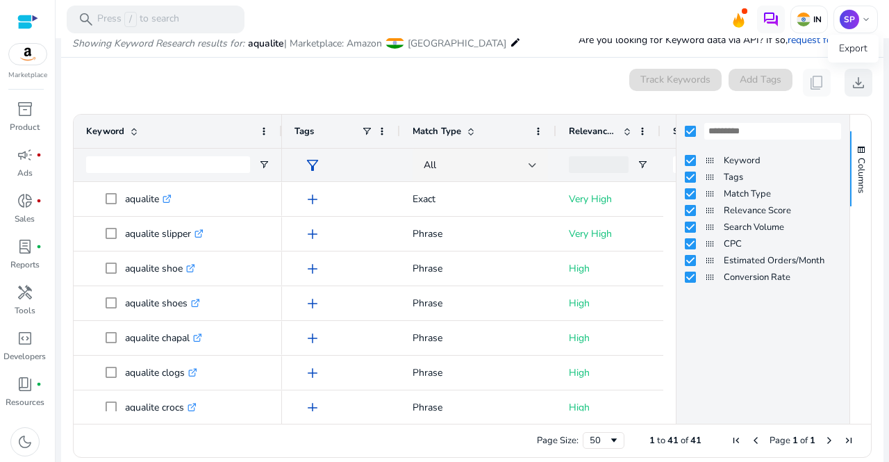
click at [850, 76] on span "download" at bounding box center [858, 82] width 17 height 17
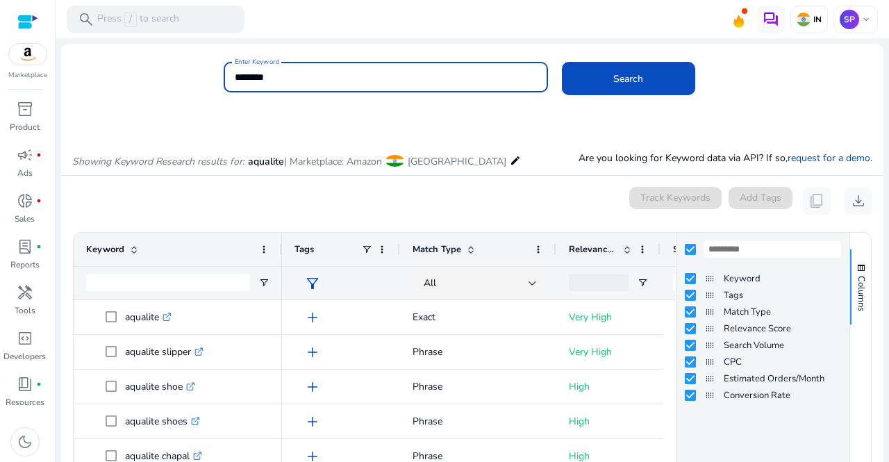
click at [333, 70] on input "********" at bounding box center [386, 76] width 302 height 15
type input "*"
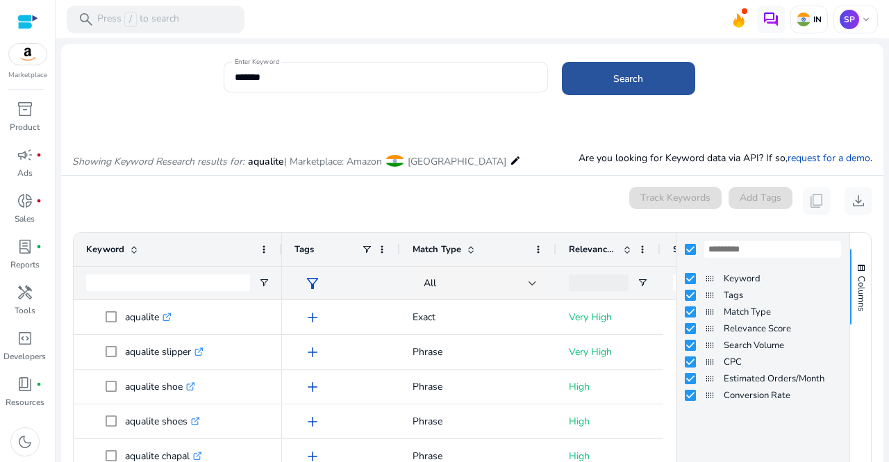
click at [633, 85] on span "Search" at bounding box center [628, 78] width 30 height 15
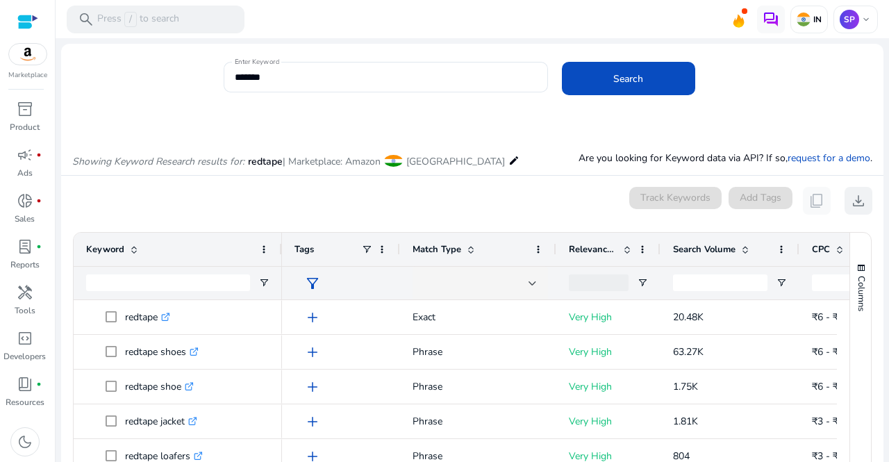
scroll to position [118, 0]
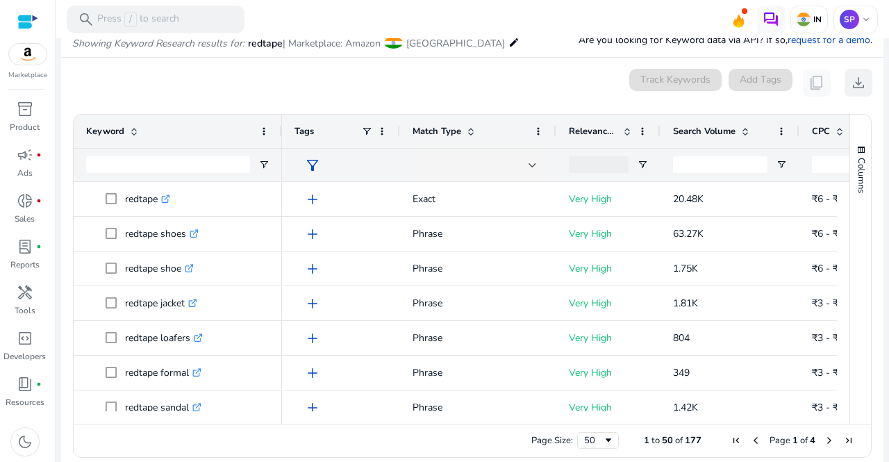
click at [851, 199] on button "Columns" at bounding box center [860, 168] width 21 height 75
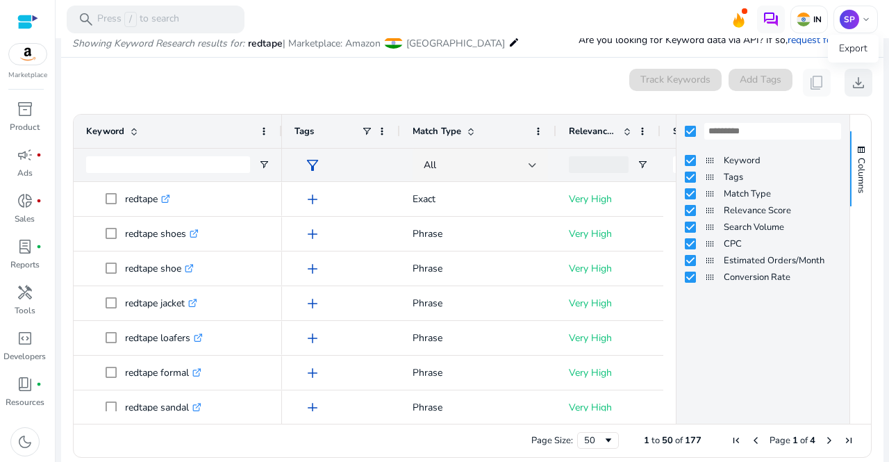
click at [852, 86] on span "download" at bounding box center [858, 82] width 17 height 17
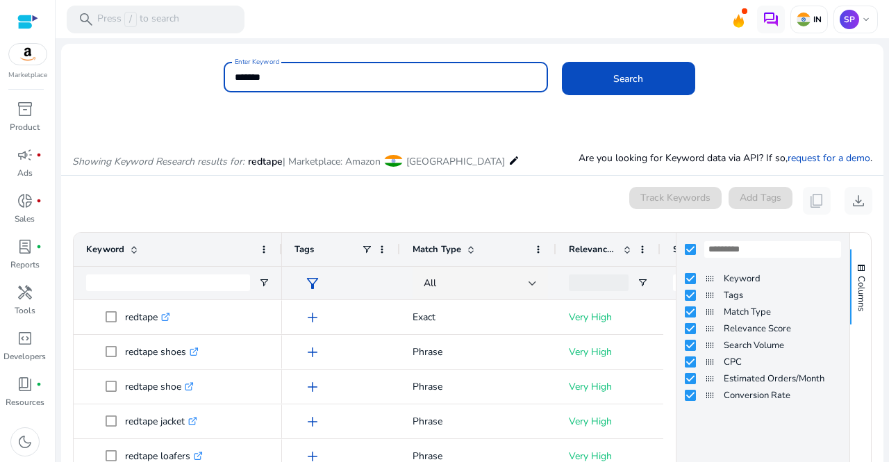
click at [184, 45] on div "Enter Keyword ******* Search Showing Keyword Research results for: redtape | Ma…" at bounding box center [472, 319] width 822 height 550
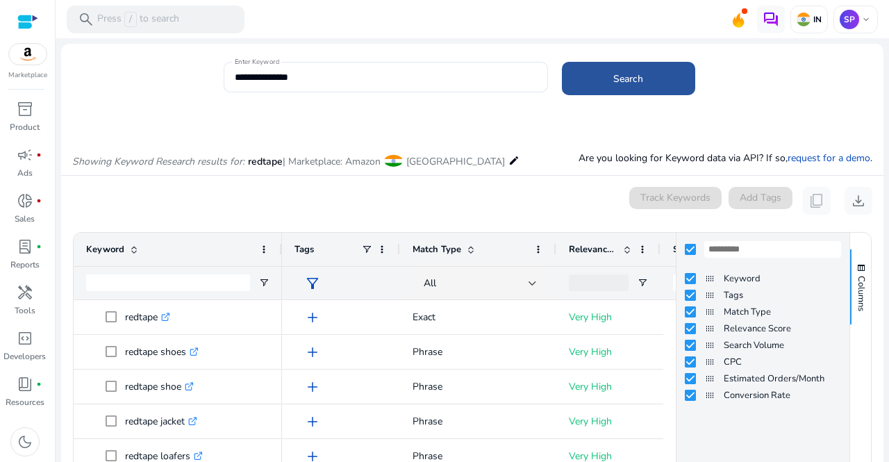
click at [621, 76] on span "Search" at bounding box center [628, 78] width 30 height 15
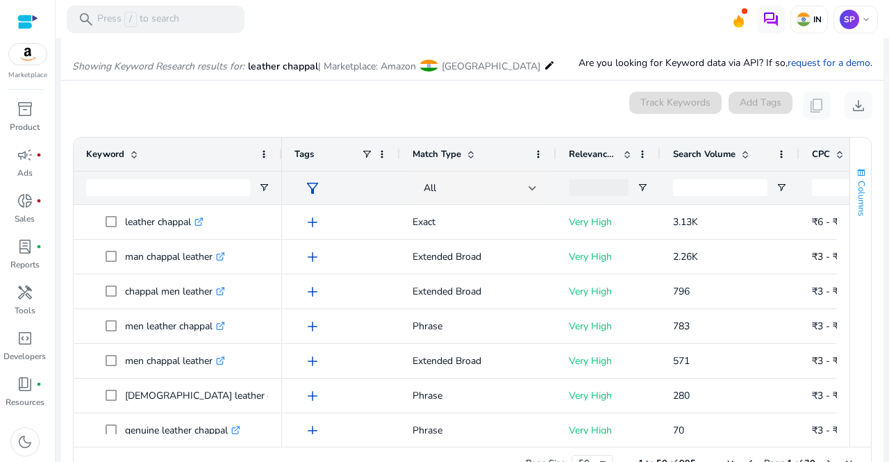
scroll to position [118, 0]
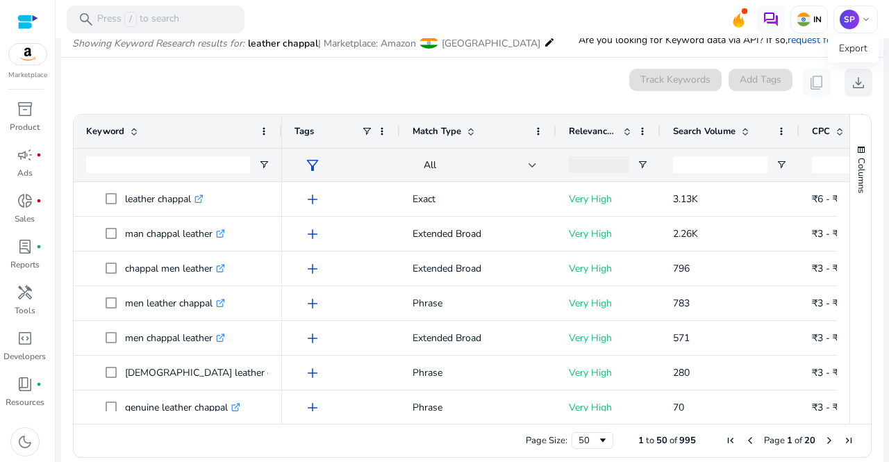
click at [852, 83] on span "download" at bounding box center [858, 82] width 17 height 17
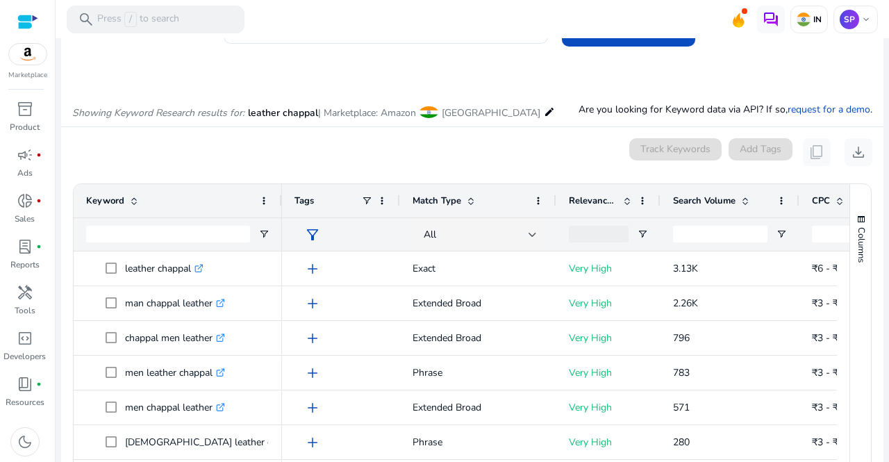
scroll to position [0, 0]
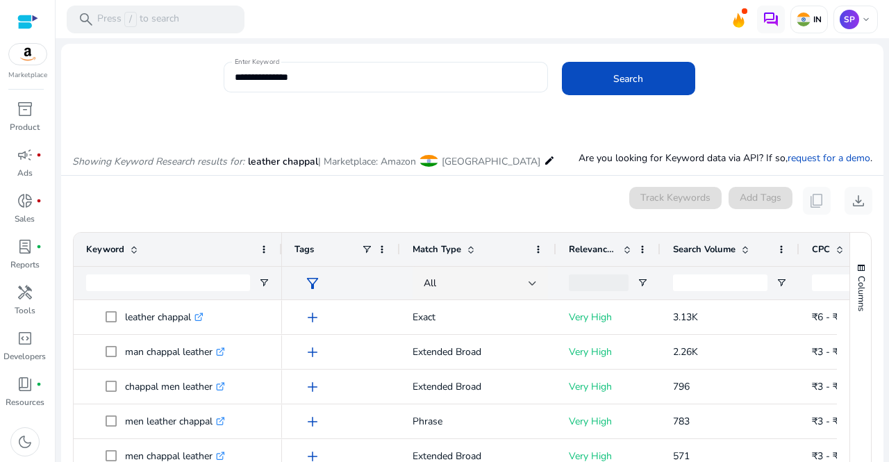
click at [336, 85] on div "**********" at bounding box center [386, 77] width 302 height 31
click at [857, 269] on span "button" at bounding box center [860, 267] width 11 height 11
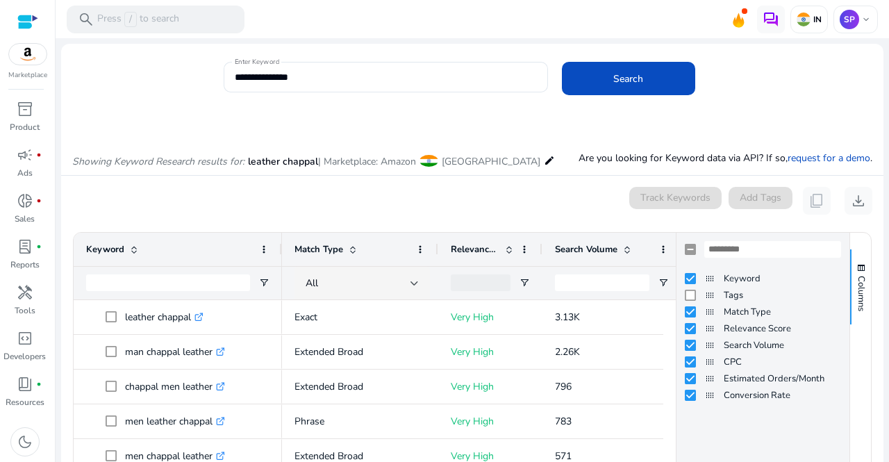
click at [516, 195] on div "0 keyword(s) selected Track Keywords Add Tags content_copy download" at bounding box center [472, 201] width 800 height 28
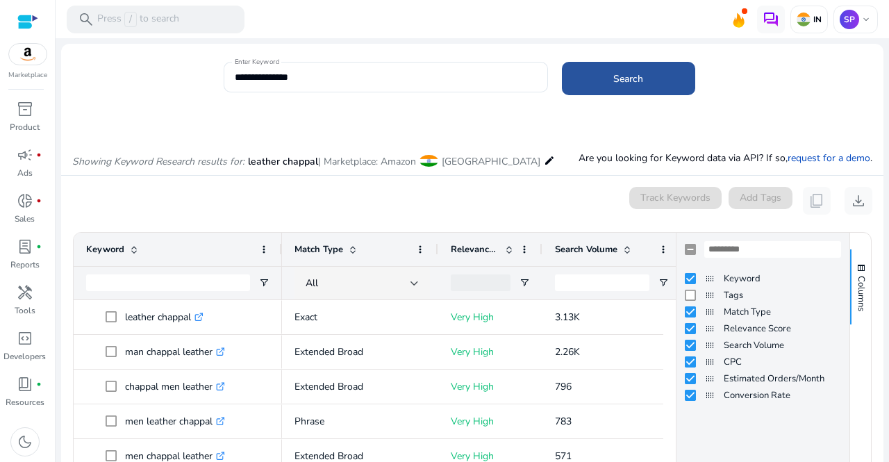
click at [625, 83] on span "Search" at bounding box center [628, 78] width 30 height 15
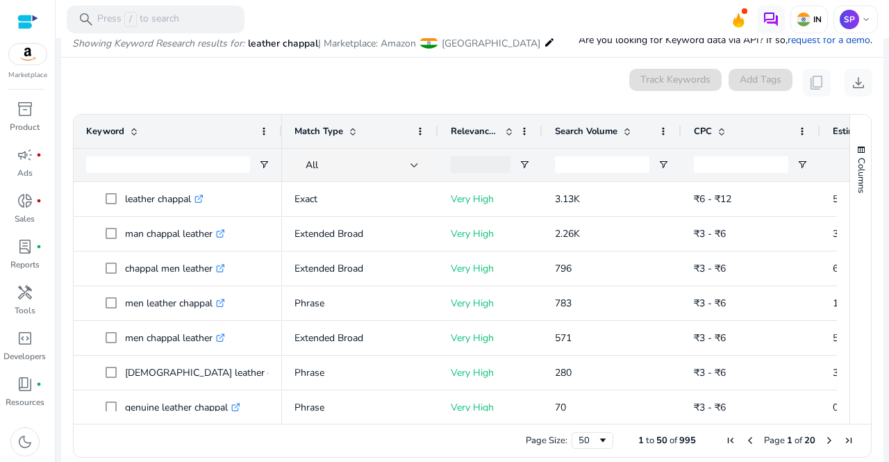
scroll to position [118, 0]
click at [850, 83] on span "download" at bounding box center [858, 82] width 17 height 17
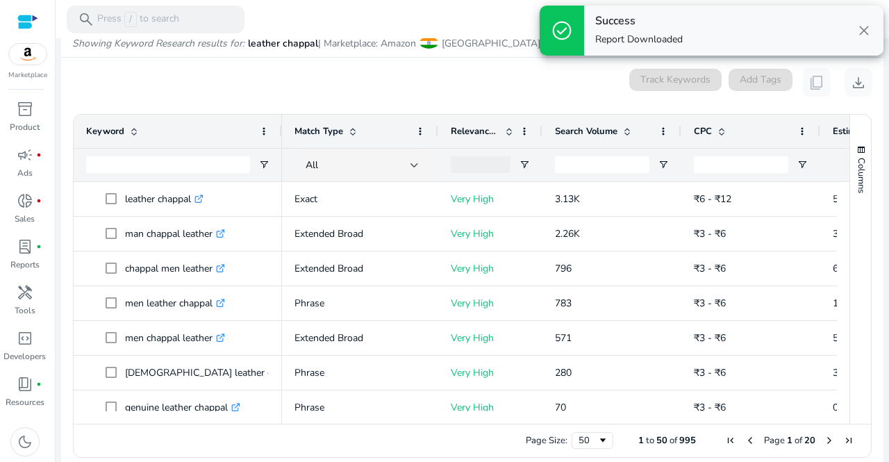
scroll to position [18, 0]
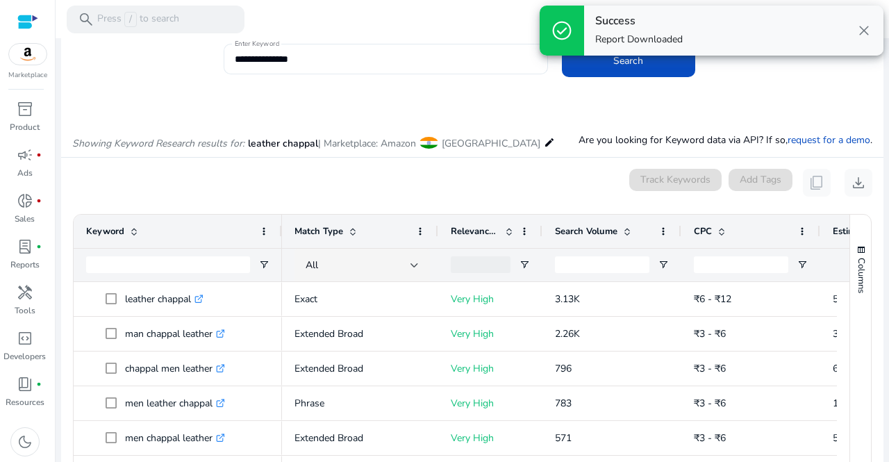
click at [321, 60] on input "**********" at bounding box center [386, 58] width 302 height 15
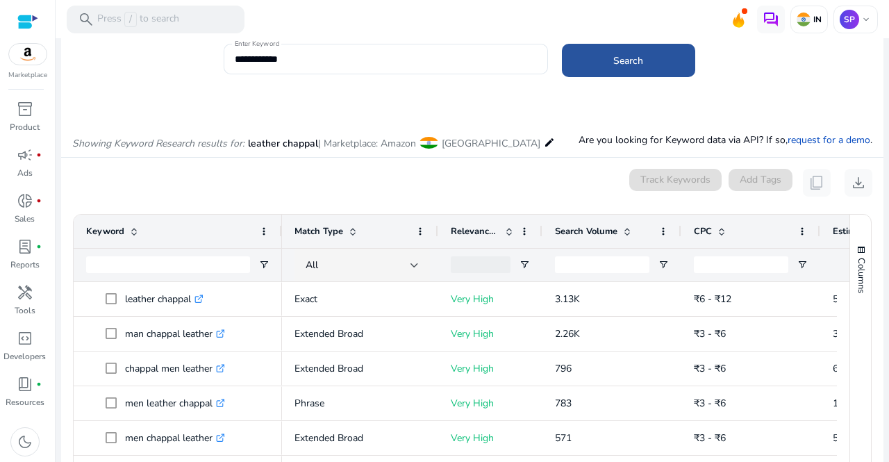
click at [597, 51] on span at bounding box center [628, 60] width 133 height 33
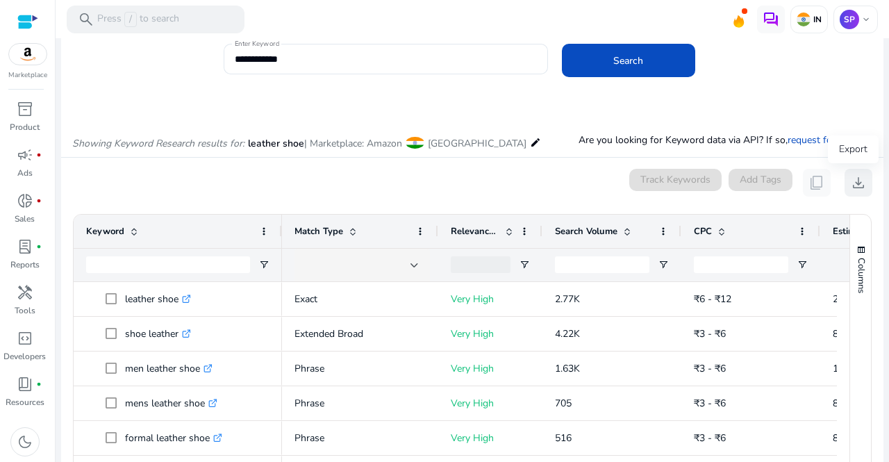
click at [859, 184] on span "download" at bounding box center [858, 182] width 17 height 17
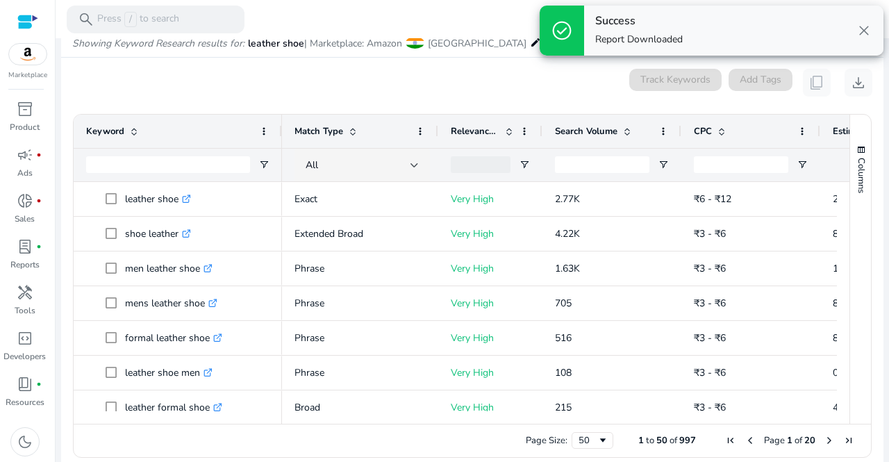
scroll to position [0, 0]
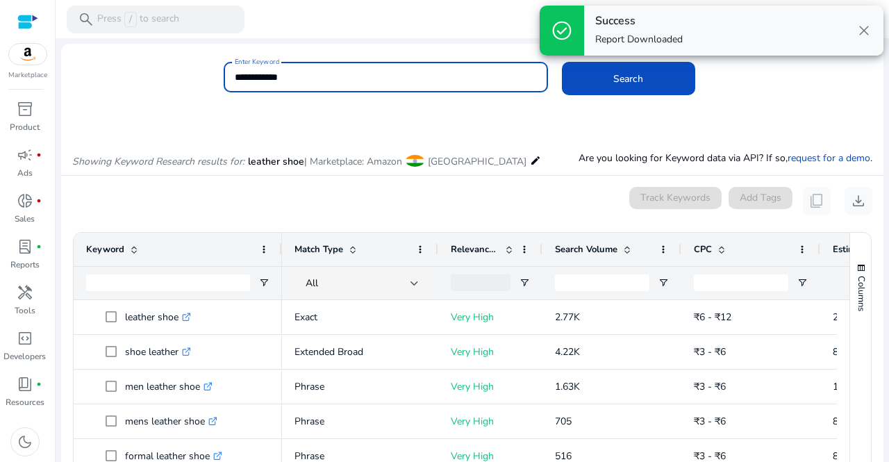
click at [297, 75] on input "**********" at bounding box center [386, 76] width 302 height 15
type input "*"
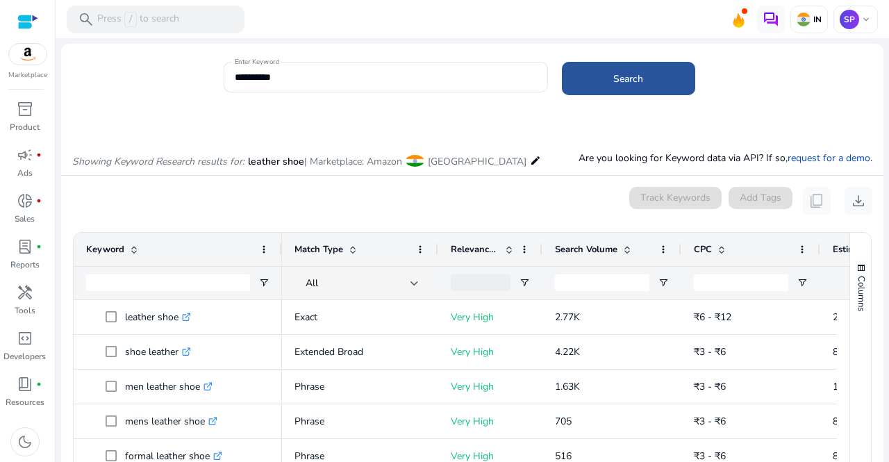
click at [589, 80] on span at bounding box center [628, 78] width 133 height 33
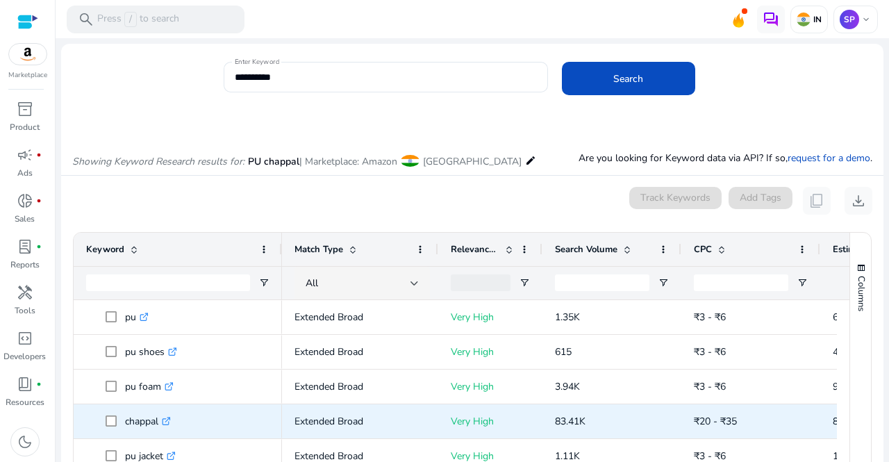
scroll to position [118, 0]
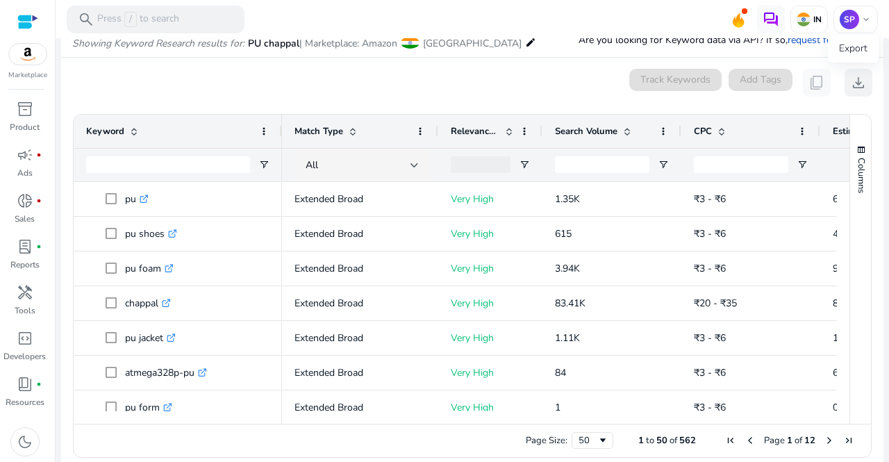
click at [850, 80] on span "download" at bounding box center [858, 82] width 17 height 17
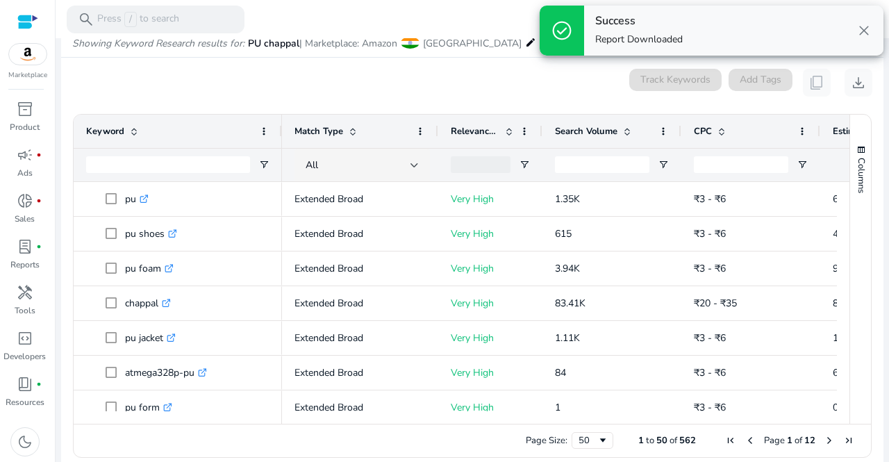
scroll to position [0, 0]
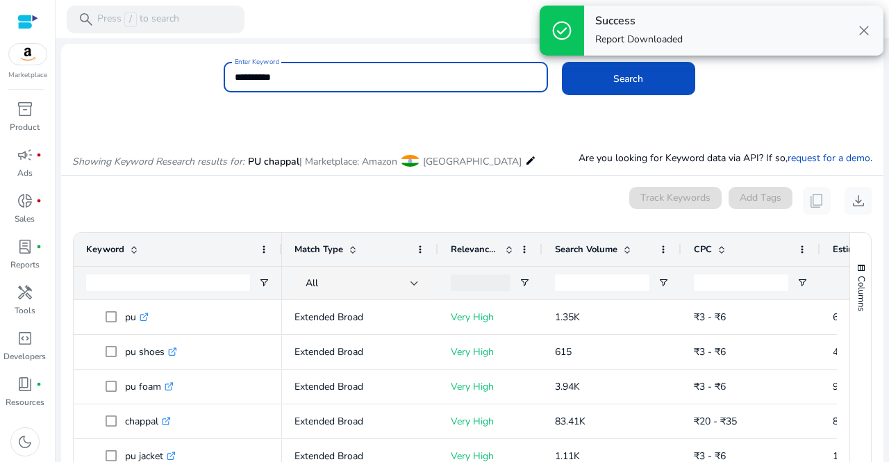
click at [287, 83] on input "**********" at bounding box center [386, 76] width 302 height 15
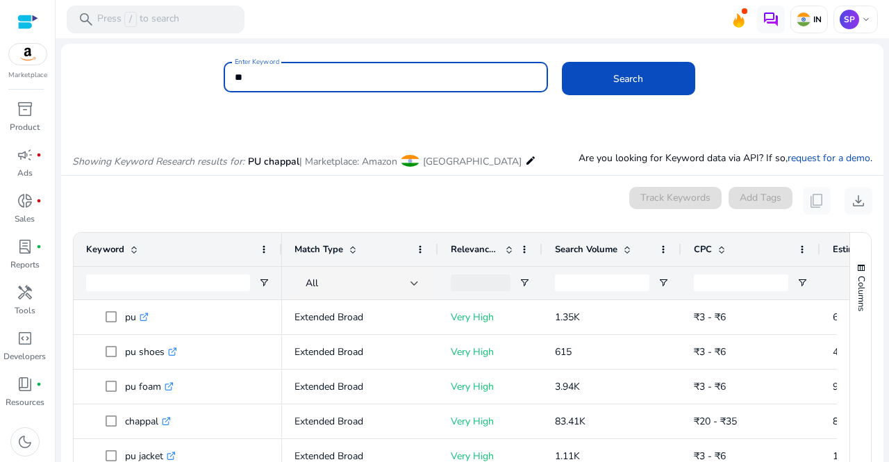
type input "*"
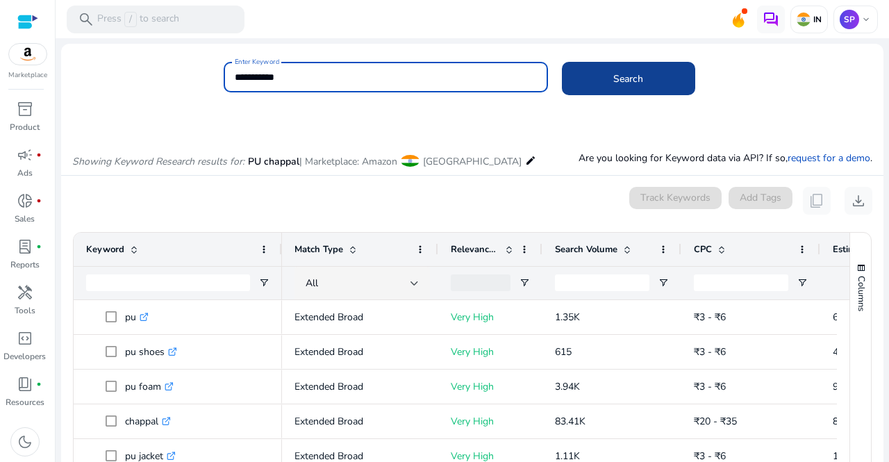
click at [634, 71] on span "Search" at bounding box center [628, 78] width 30 height 15
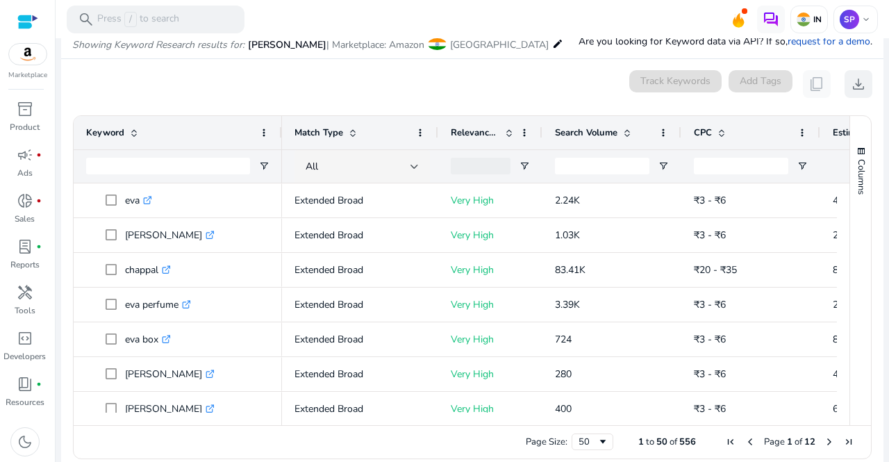
scroll to position [118, 0]
click at [850, 201] on button "Columns" at bounding box center [860, 168] width 21 height 75
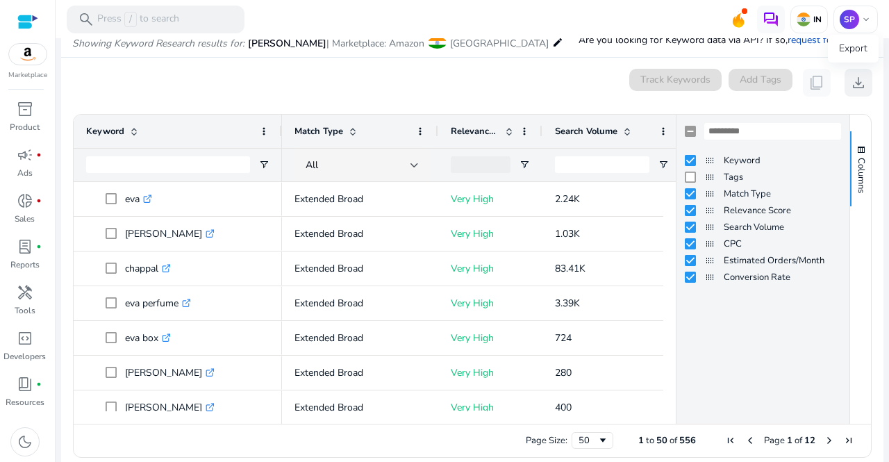
click at [852, 78] on span "download" at bounding box center [858, 82] width 17 height 17
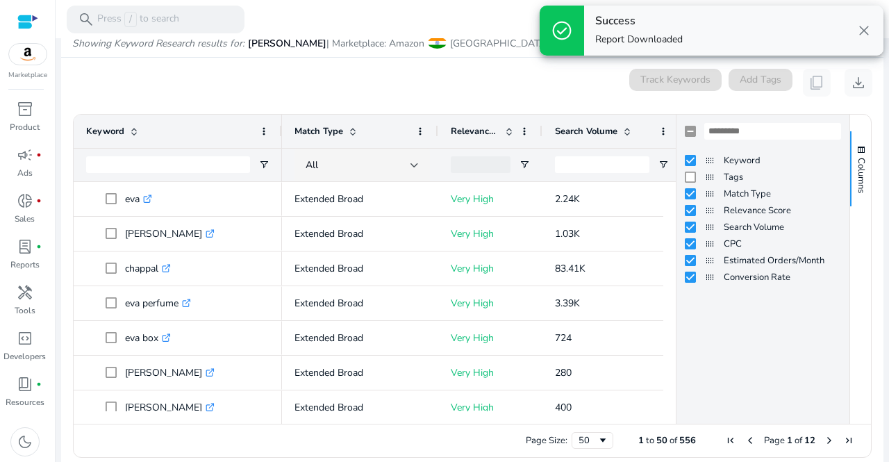
scroll to position [0, 0]
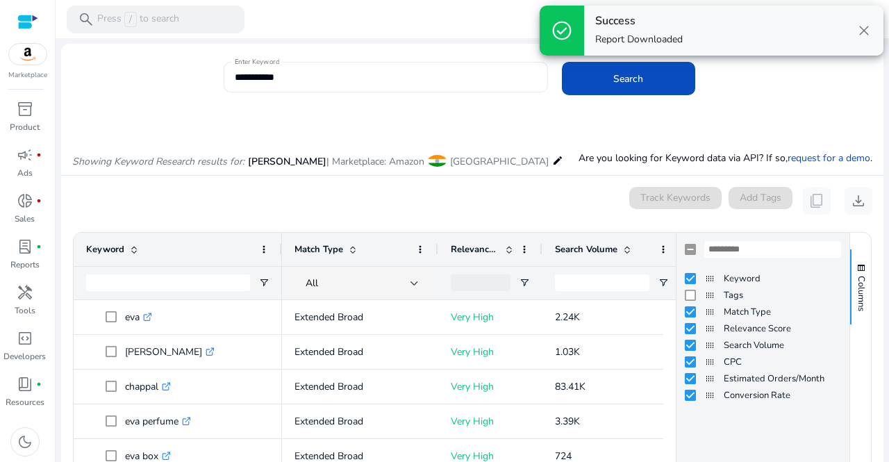
click at [317, 76] on input "**********" at bounding box center [386, 76] width 302 height 15
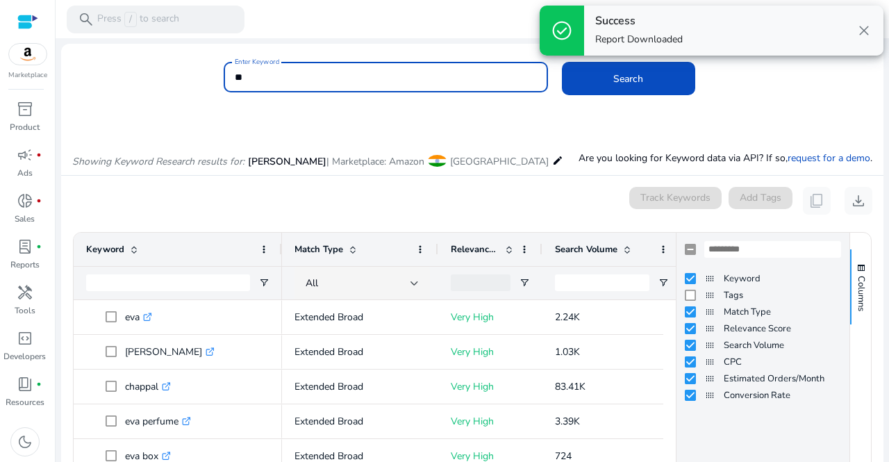
type input "*"
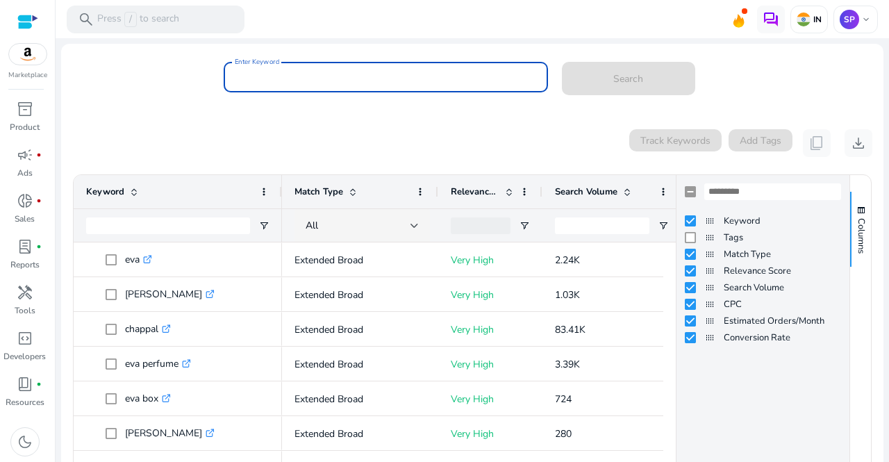
type input "*"
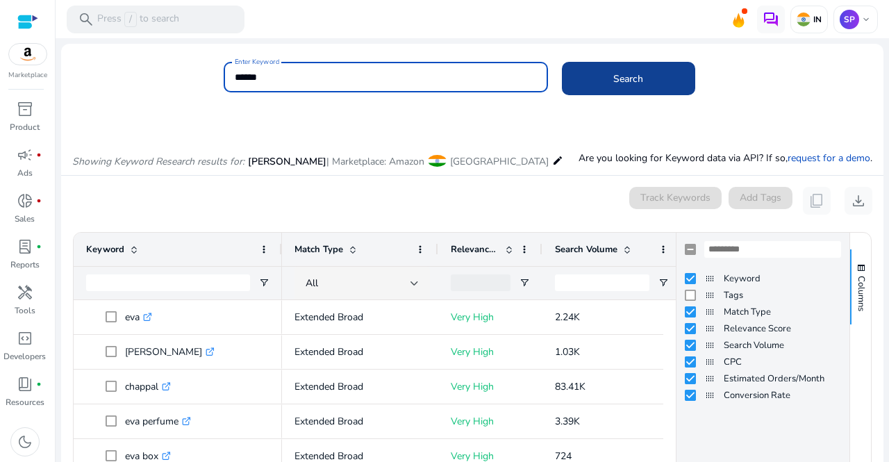
click at [600, 78] on span at bounding box center [628, 78] width 133 height 33
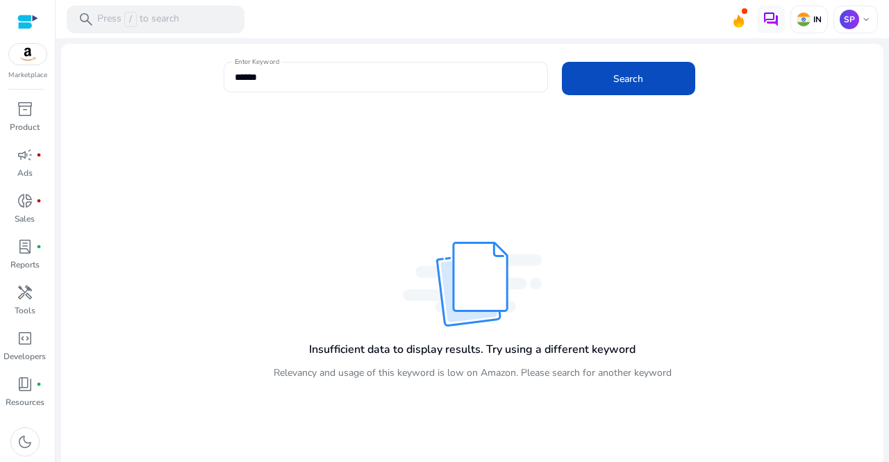
drag, startPoint x: 332, startPoint y: 59, endPoint x: 333, endPoint y: 74, distance: 15.3
click at [333, 74] on mat-card "Enter Keyword ****** Search" at bounding box center [472, 84] width 822 height 67
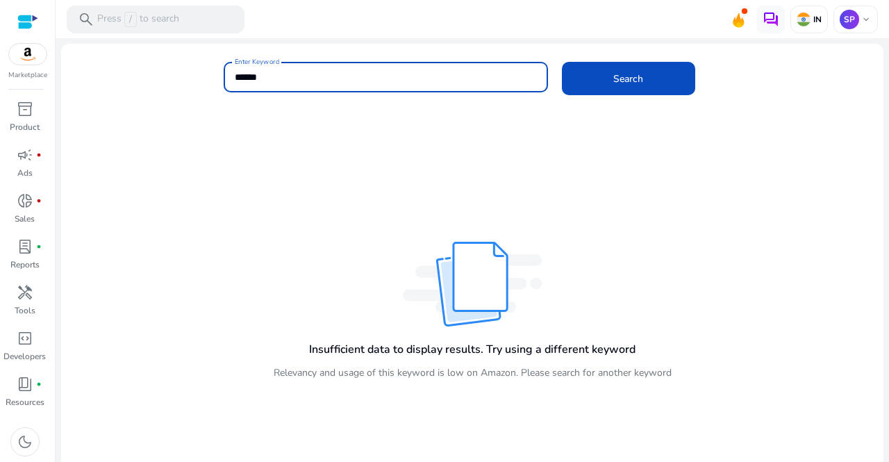
click at [333, 74] on input "******" at bounding box center [386, 76] width 302 height 15
type input "*"
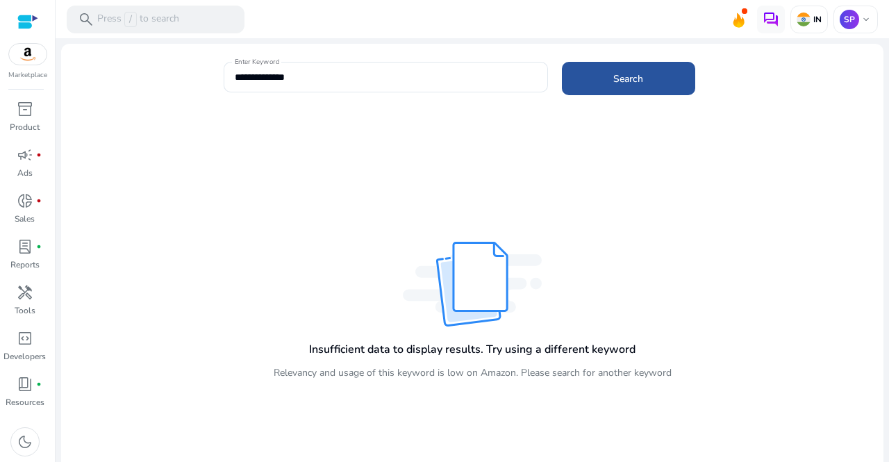
click at [631, 81] on span "Search" at bounding box center [628, 78] width 30 height 15
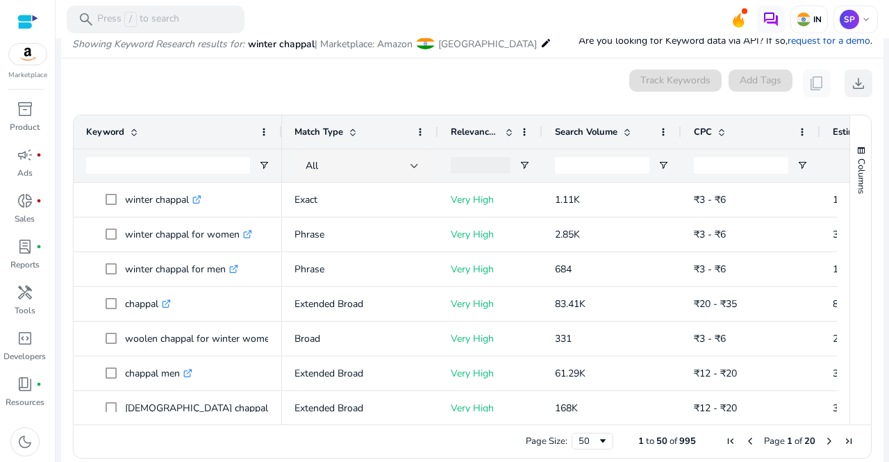
scroll to position [118, 0]
click at [850, 196] on button "Columns" at bounding box center [860, 168] width 21 height 75
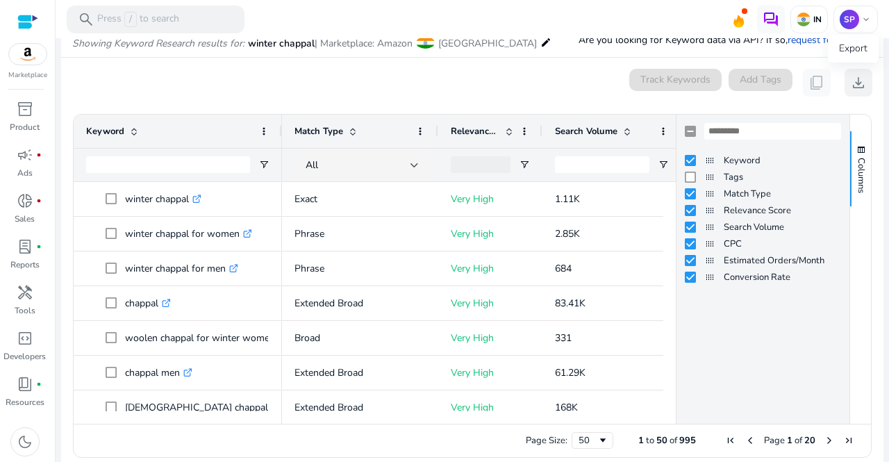
click at [854, 85] on span "download" at bounding box center [858, 82] width 17 height 17
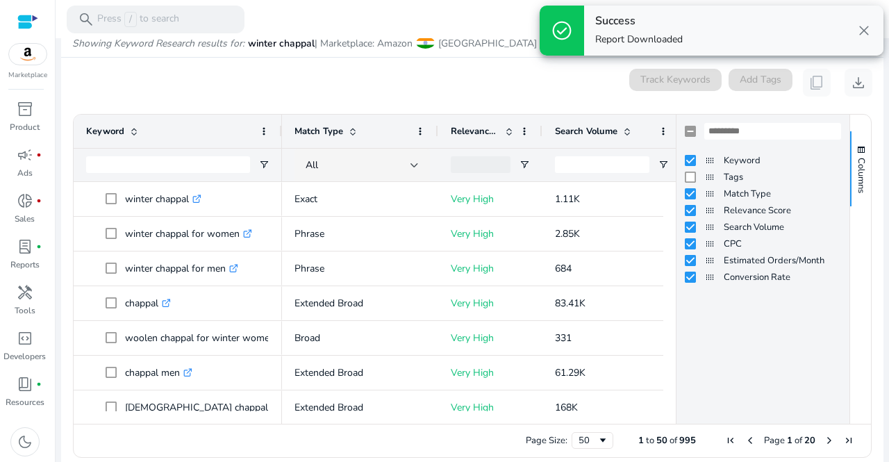
scroll to position [0, 0]
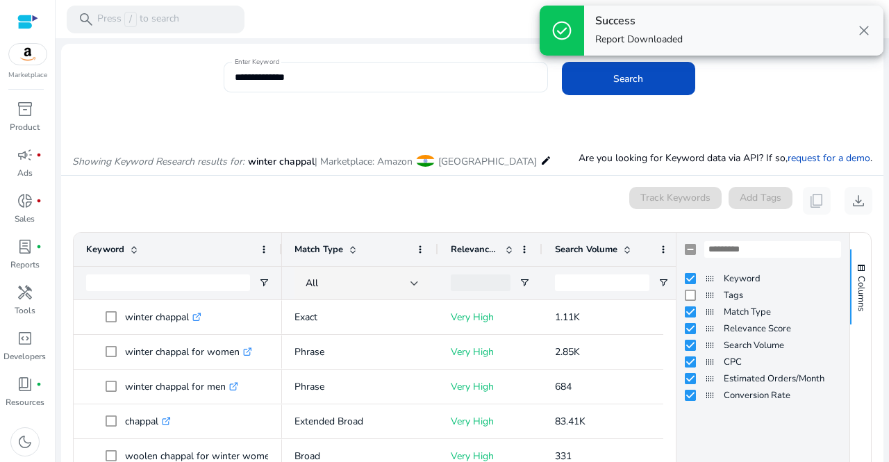
click at [336, 74] on input "**********" at bounding box center [386, 76] width 302 height 15
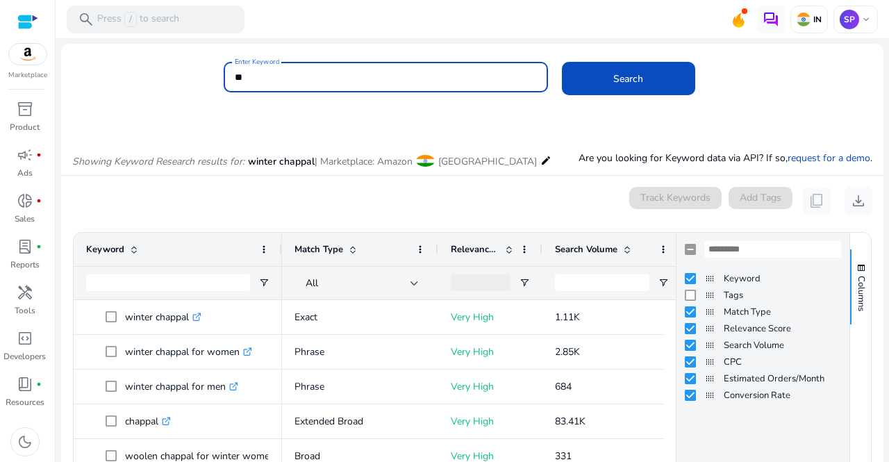
type input "*"
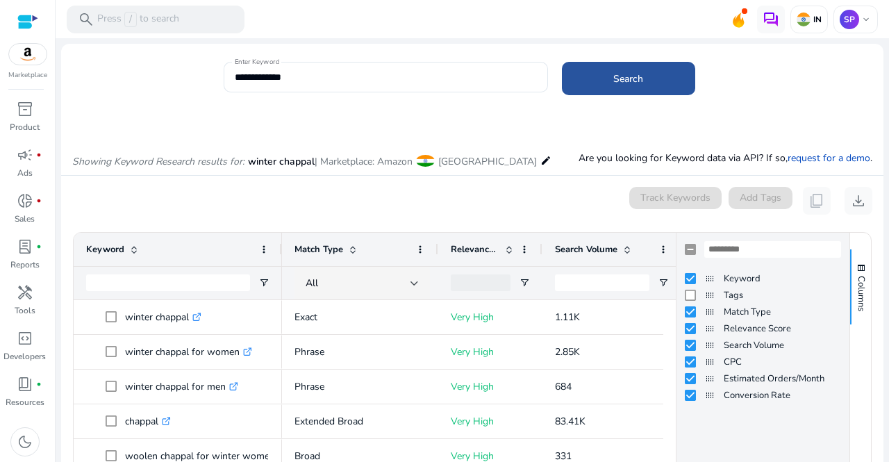
click at [630, 90] on span at bounding box center [628, 78] width 133 height 33
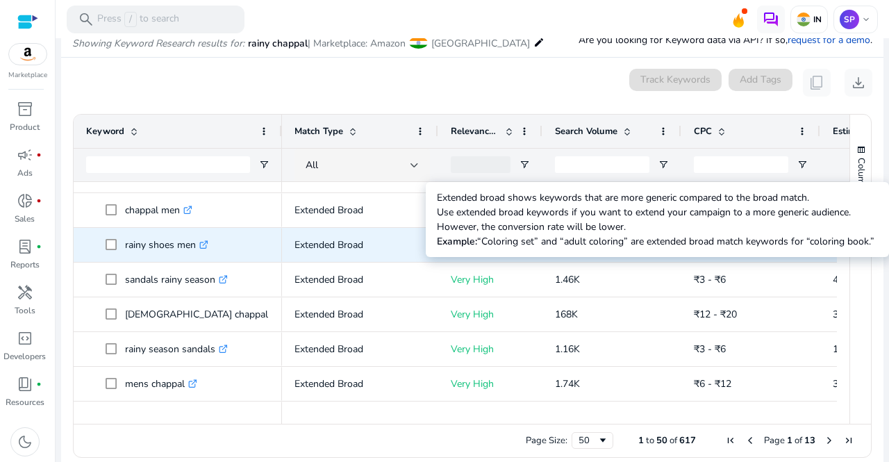
scroll to position [169, 0]
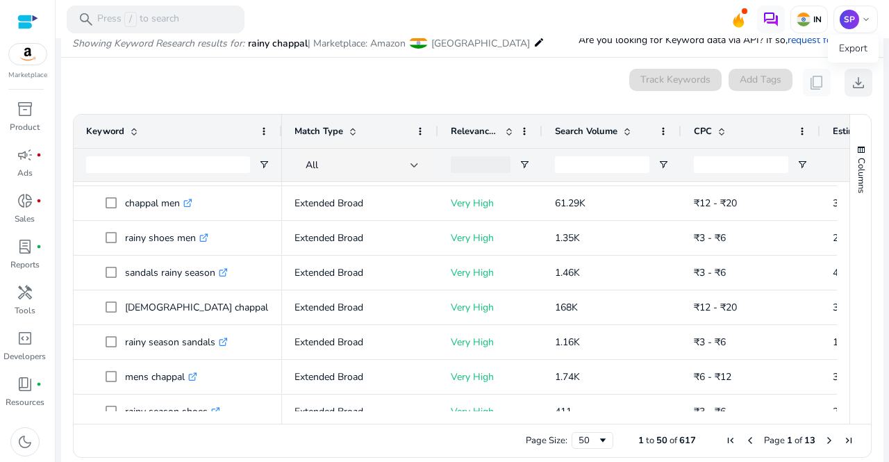
click at [852, 86] on span "download" at bounding box center [858, 82] width 17 height 17
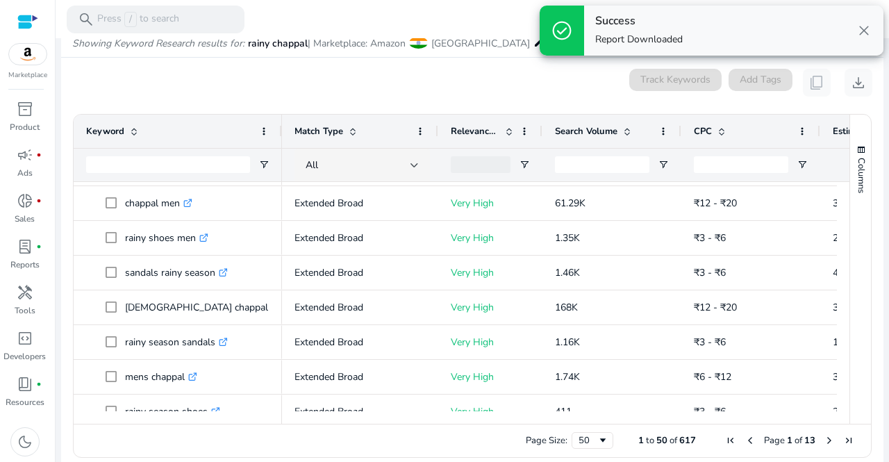
scroll to position [0, 0]
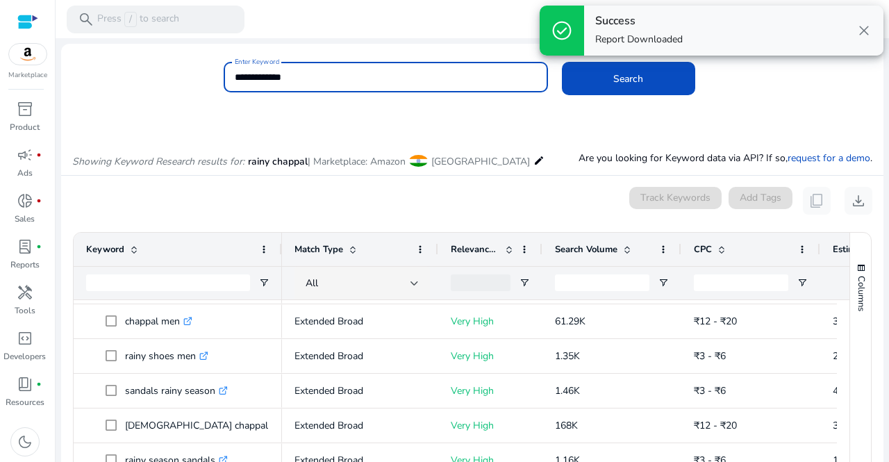
click at [337, 80] on input "**********" at bounding box center [386, 76] width 302 height 15
type input "*"
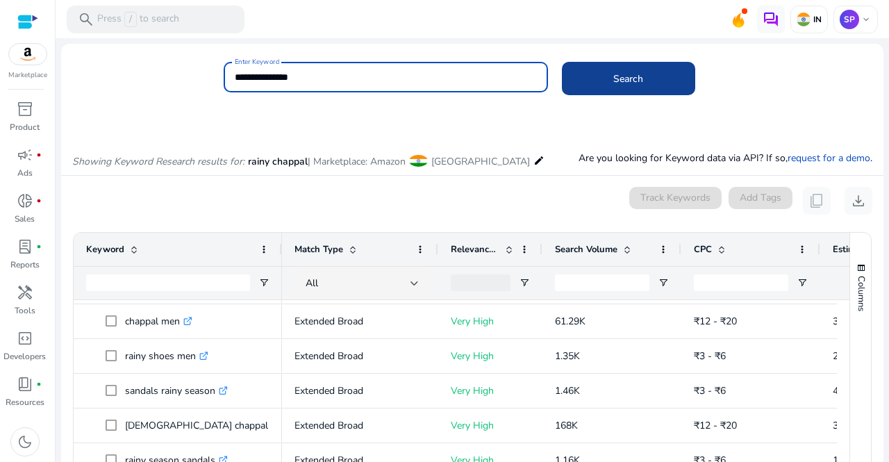
type input "**********"
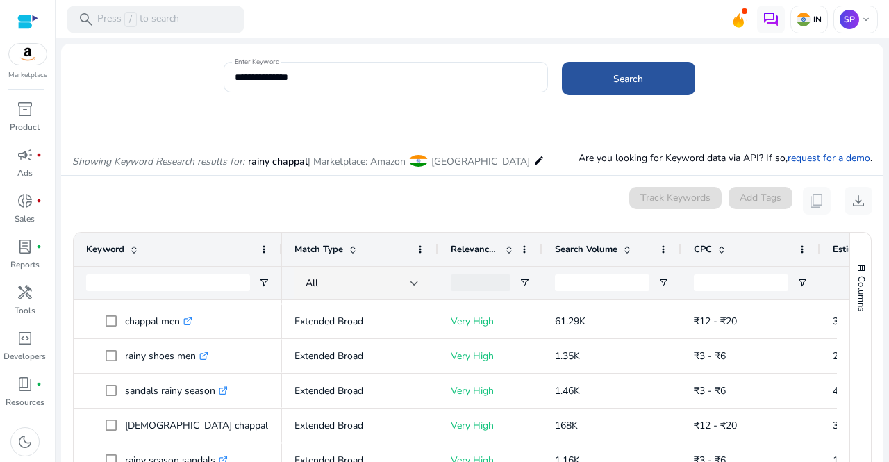
click at [655, 78] on span at bounding box center [628, 78] width 133 height 33
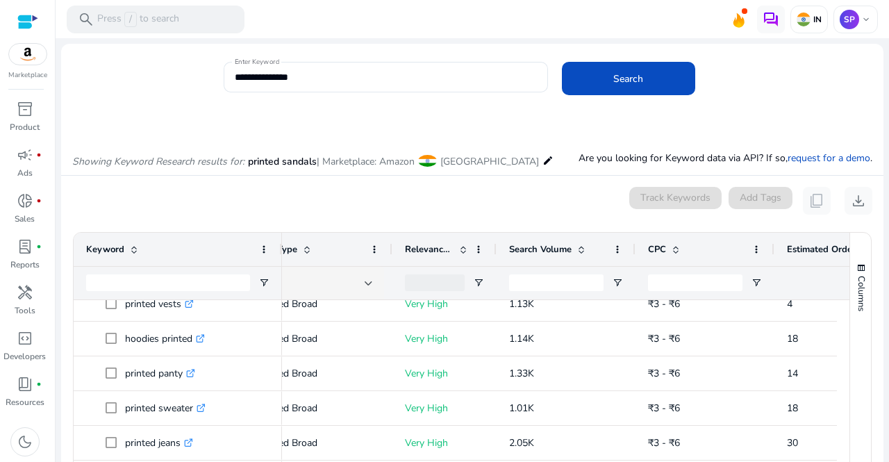
drag, startPoint x: 332, startPoint y: 74, endPoint x: 173, endPoint y: 83, distance: 159.2
click at [173, 83] on div "**********" at bounding box center [466, 84] width 811 height 45
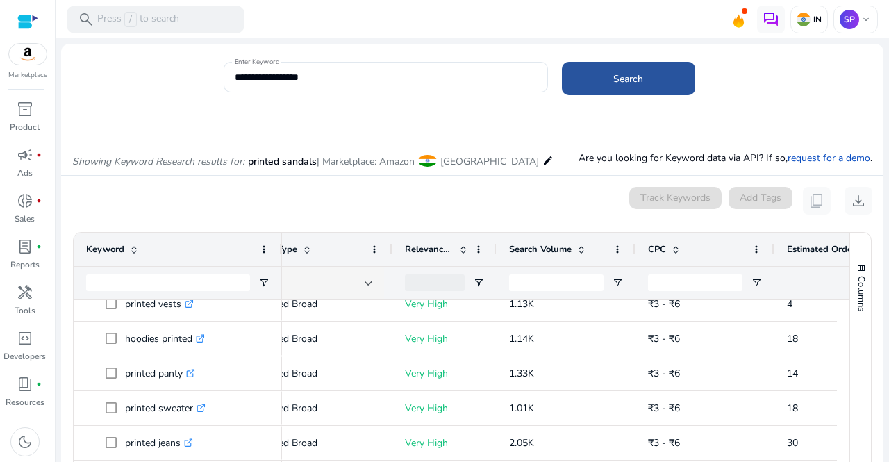
click at [591, 76] on span at bounding box center [628, 78] width 133 height 33
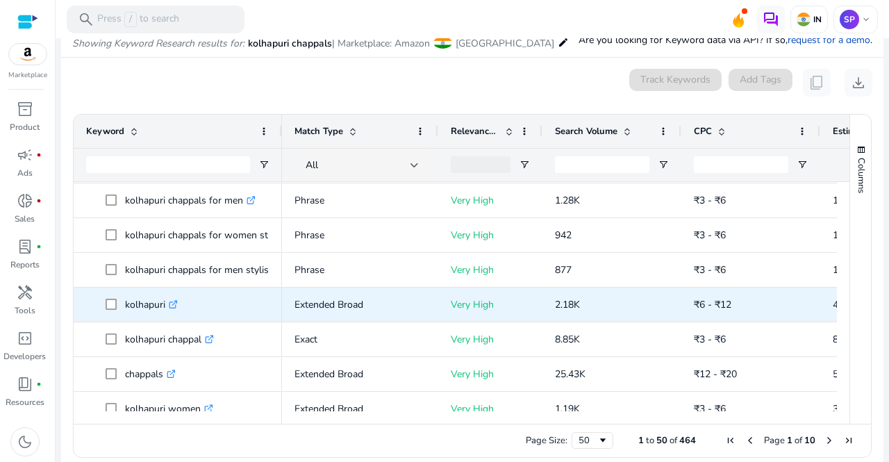
scroll to position [109, 0]
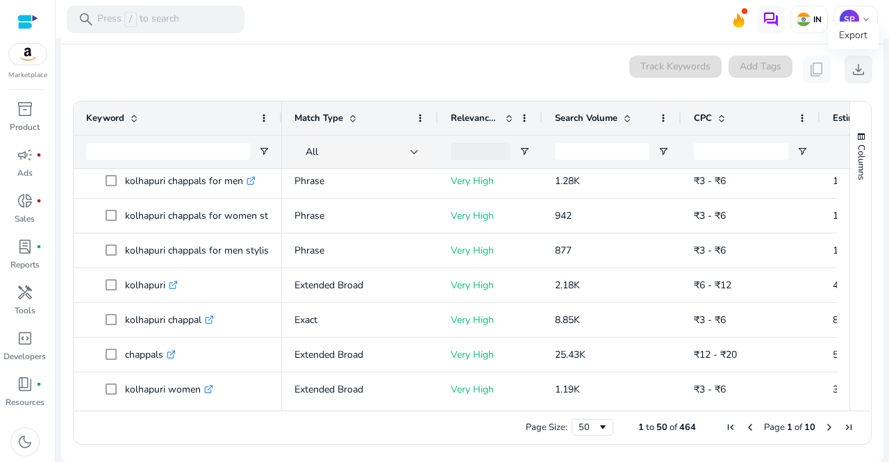
click at [856, 65] on span "download" at bounding box center [858, 69] width 17 height 17
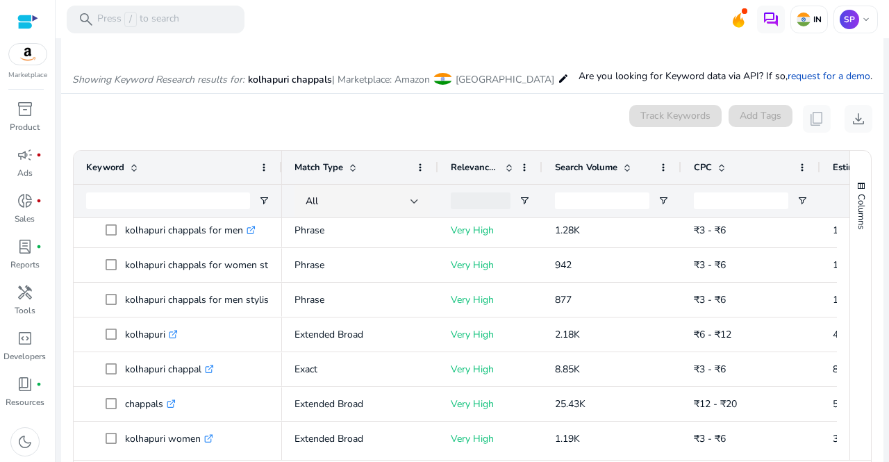
scroll to position [0, 0]
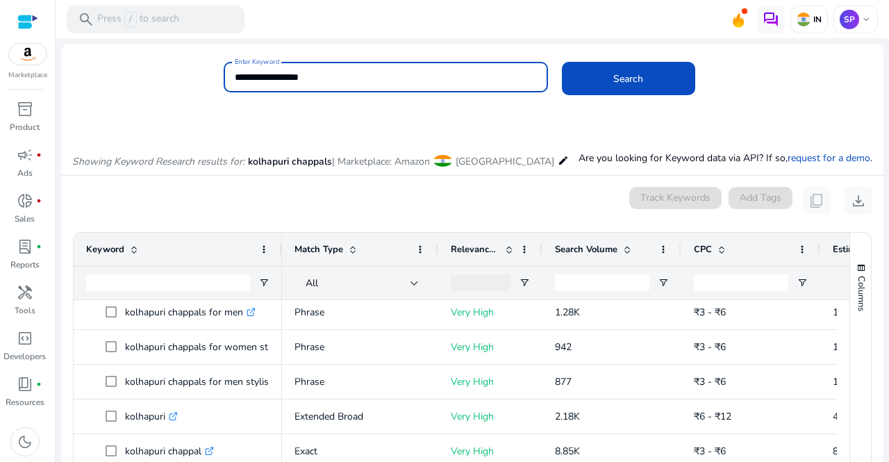
drag, startPoint x: 152, startPoint y: 74, endPoint x: 137, endPoint y: 76, distance: 14.6
click at [137, 76] on div "**********" at bounding box center [466, 84] width 811 height 45
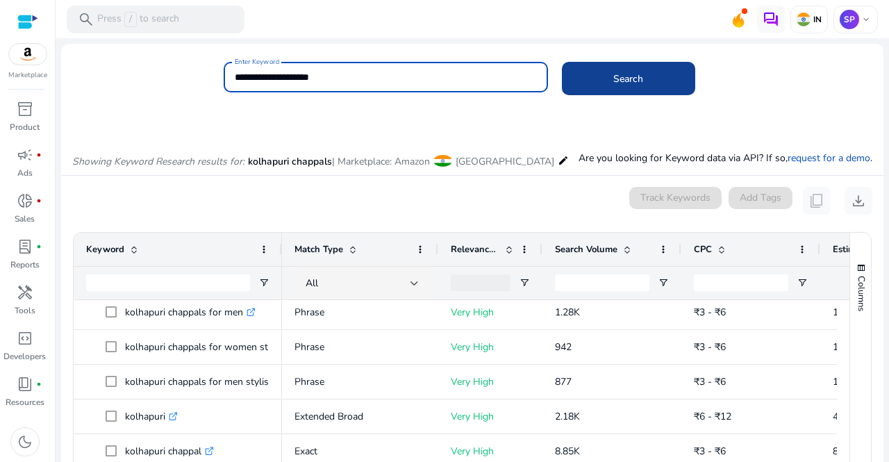
type input "**********"
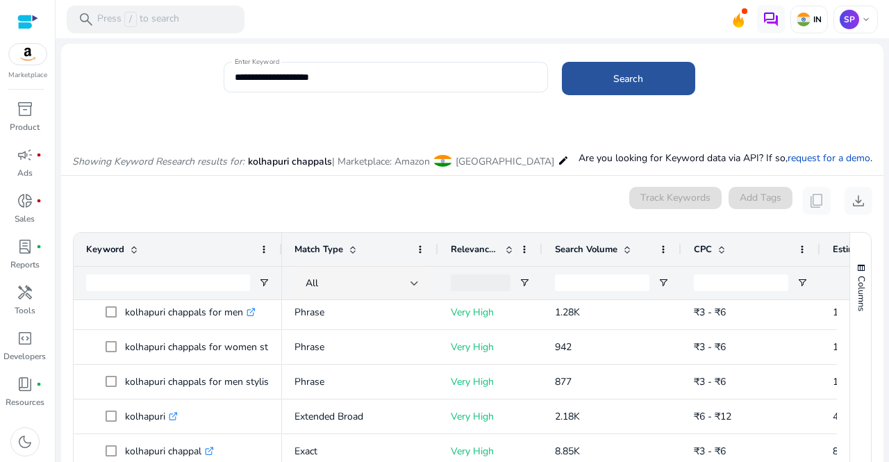
click at [606, 75] on span at bounding box center [628, 78] width 133 height 33
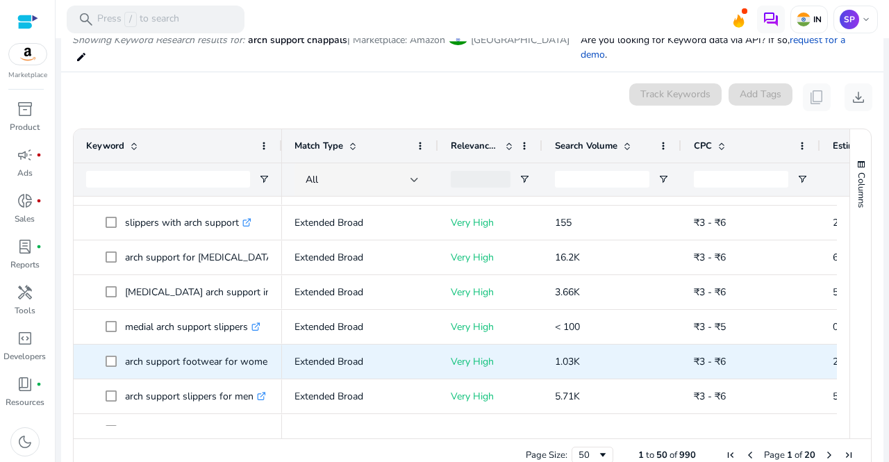
scroll to position [354, 0]
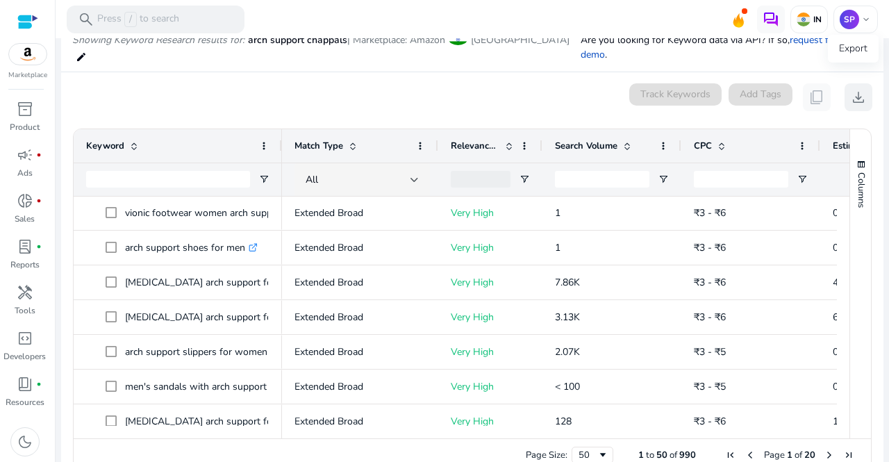
click at [857, 93] on button "download" at bounding box center [858, 97] width 28 height 28
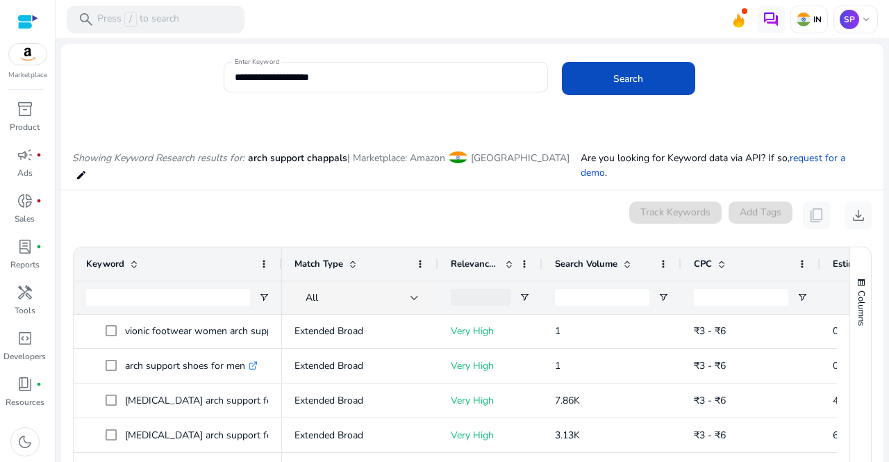
drag, startPoint x: 346, startPoint y: 71, endPoint x: 121, endPoint y: 55, distance: 225.5
click at [121, 55] on mat-card "**********" at bounding box center [472, 84] width 822 height 67
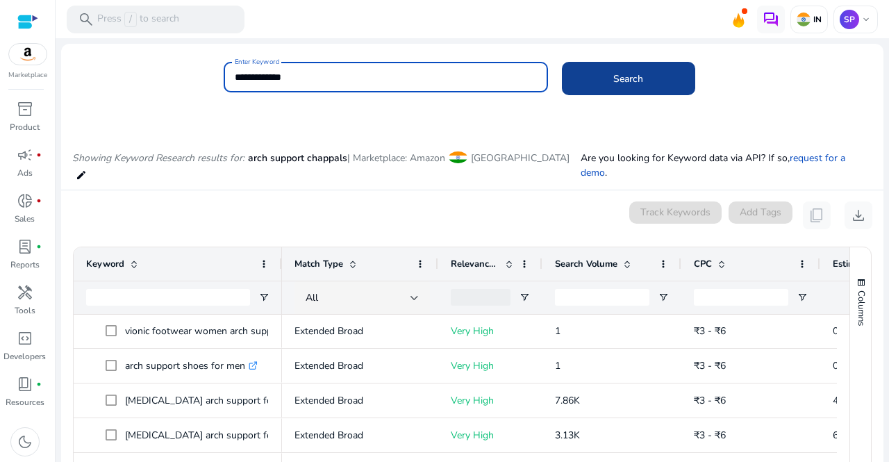
type input "**********"
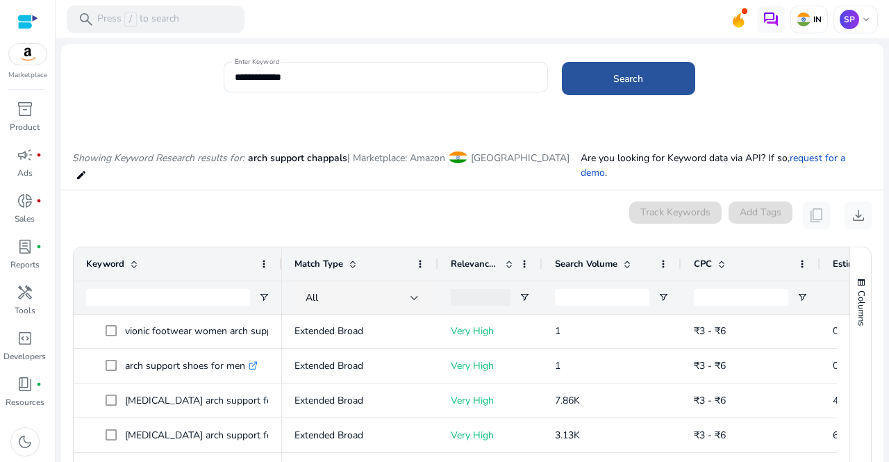
click at [650, 70] on span at bounding box center [628, 78] width 133 height 33
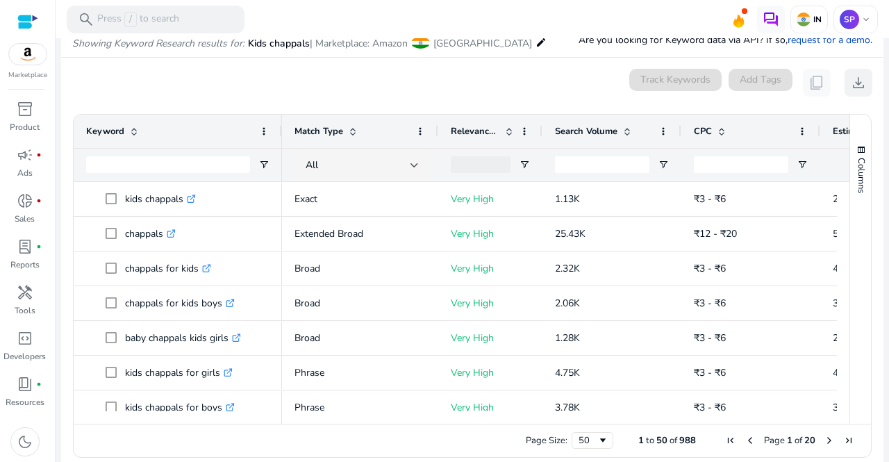
click at [850, 198] on button "Columns" at bounding box center [860, 168] width 21 height 75
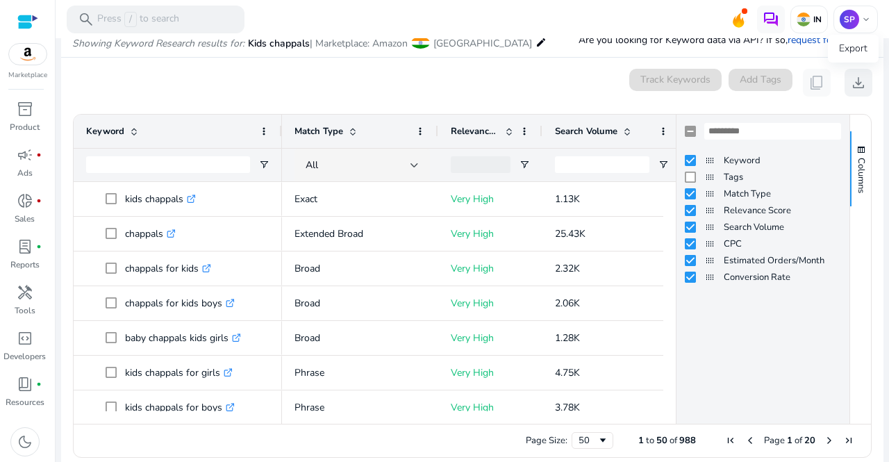
click at [850, 81] on span "download" at bounding box center [858, 82] width 17 height 17
